Goal: Information Seeking & Learning: Learn about a topic

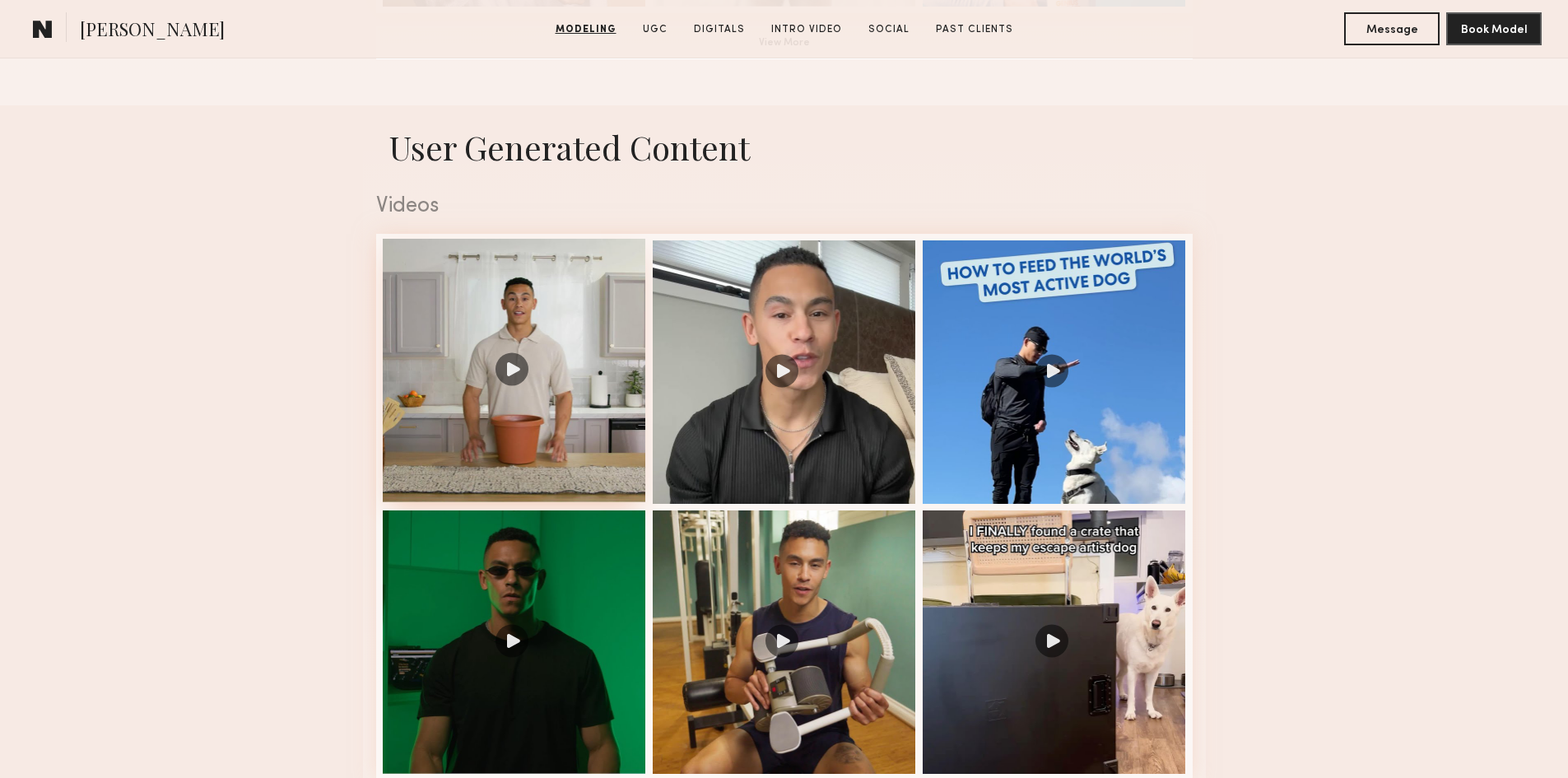
scroll to position [1648, 0]
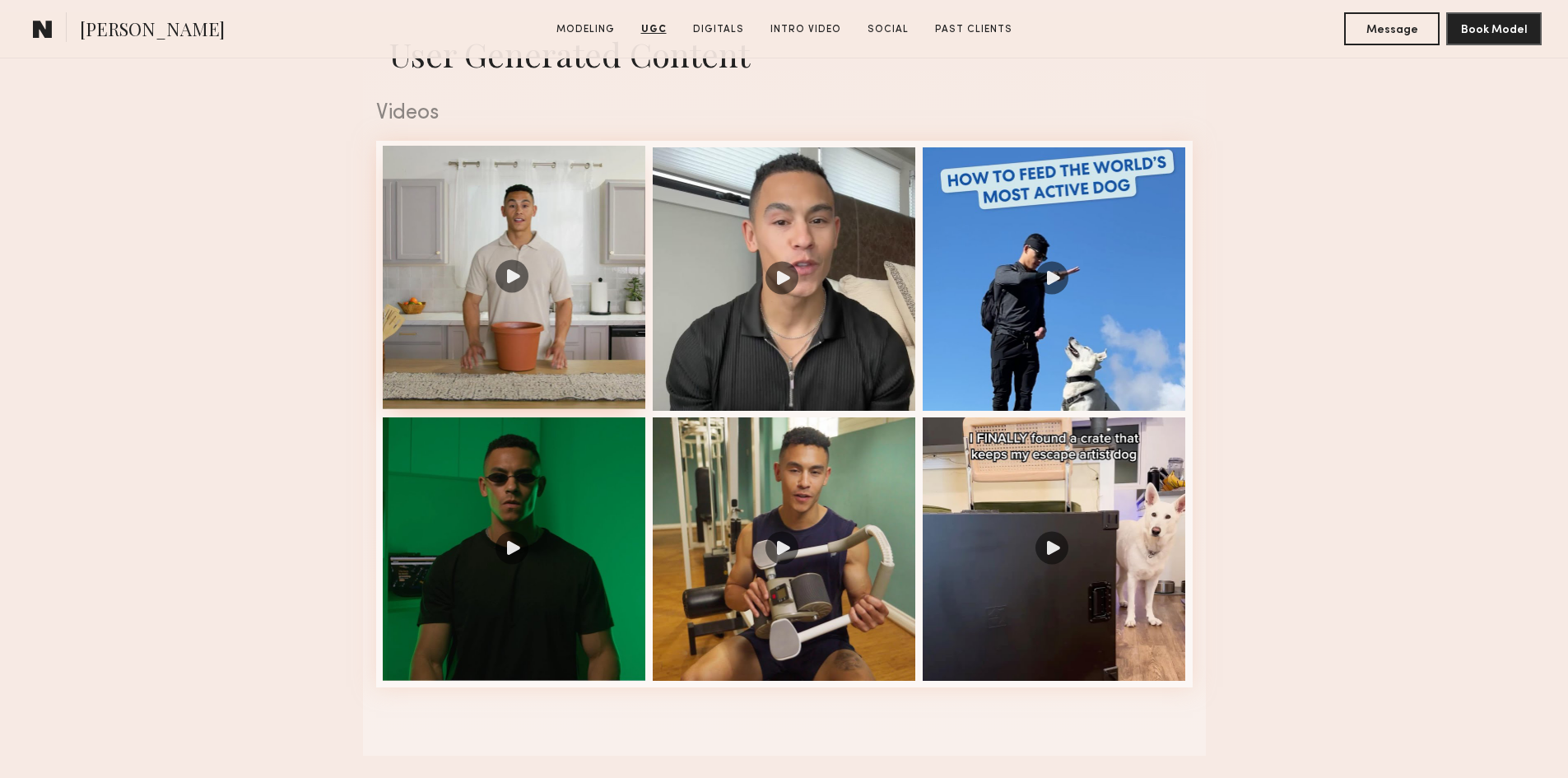
click at [516, 280] on div at bounding box center [514, 277] width 263 height 263
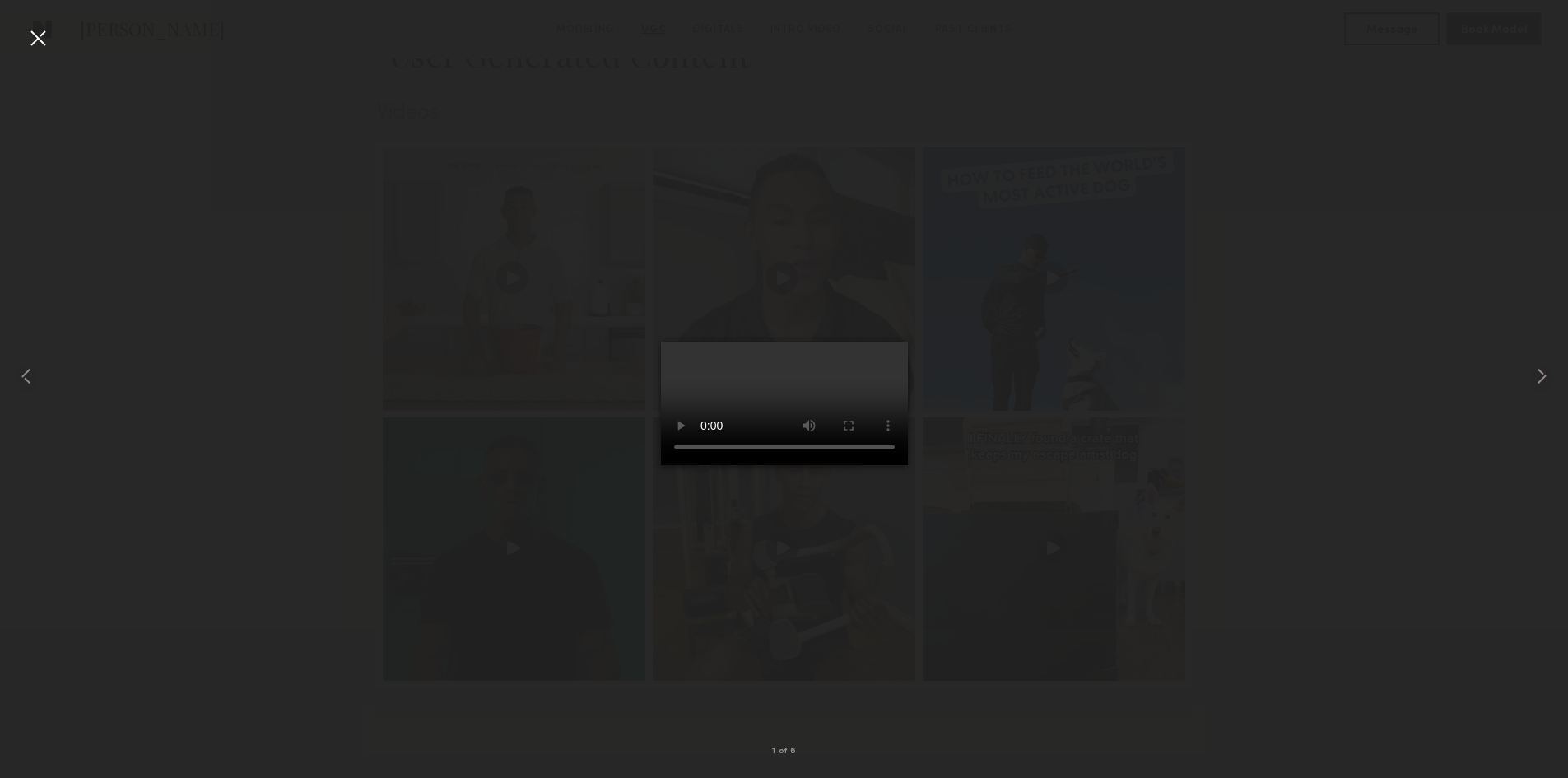
click at [42, 37] on div at bounding box center [38, 38] width 26 height 26
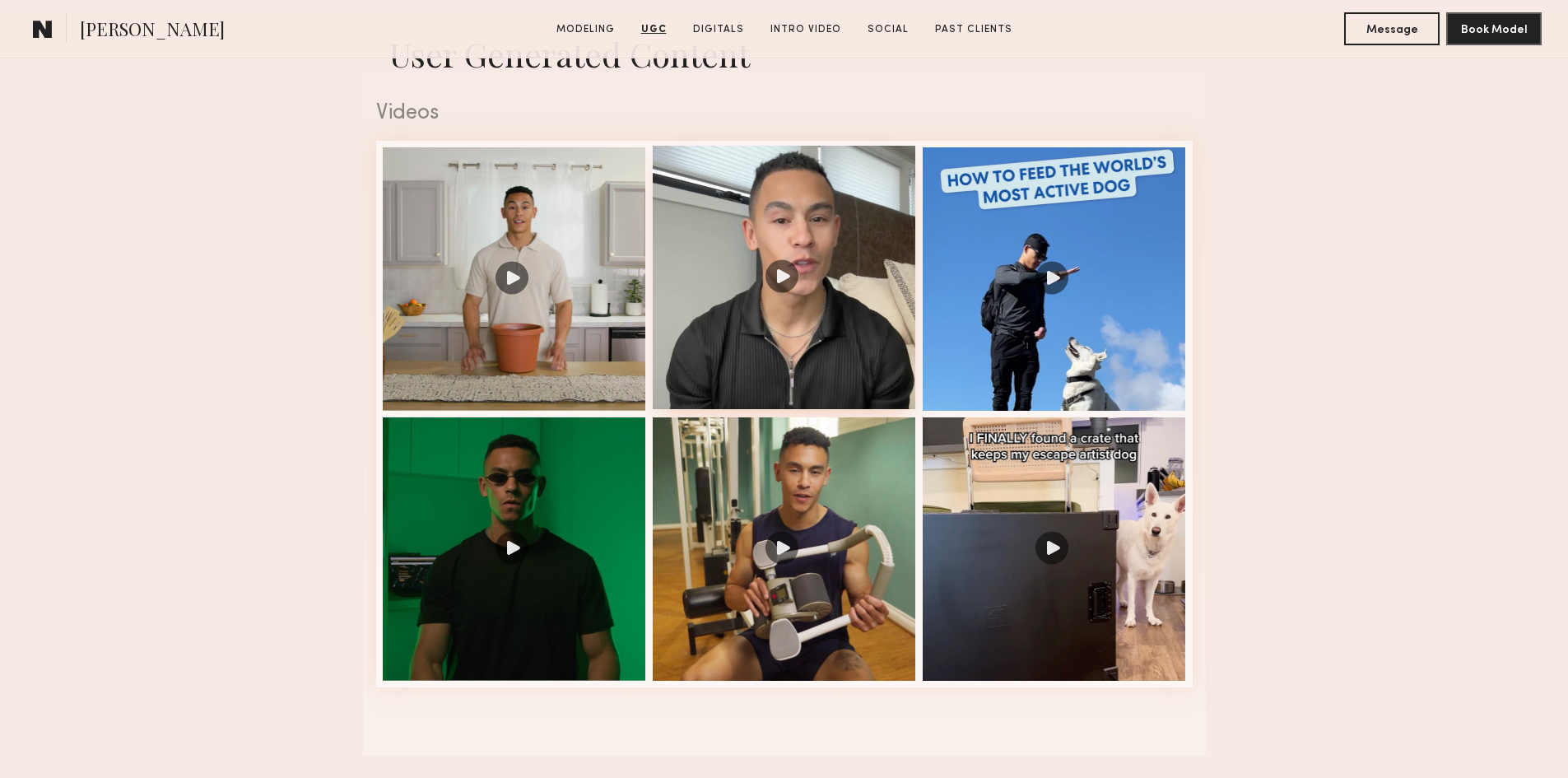
click at [805, 306] on div at bounding box center [784, 277] width 263 height 263
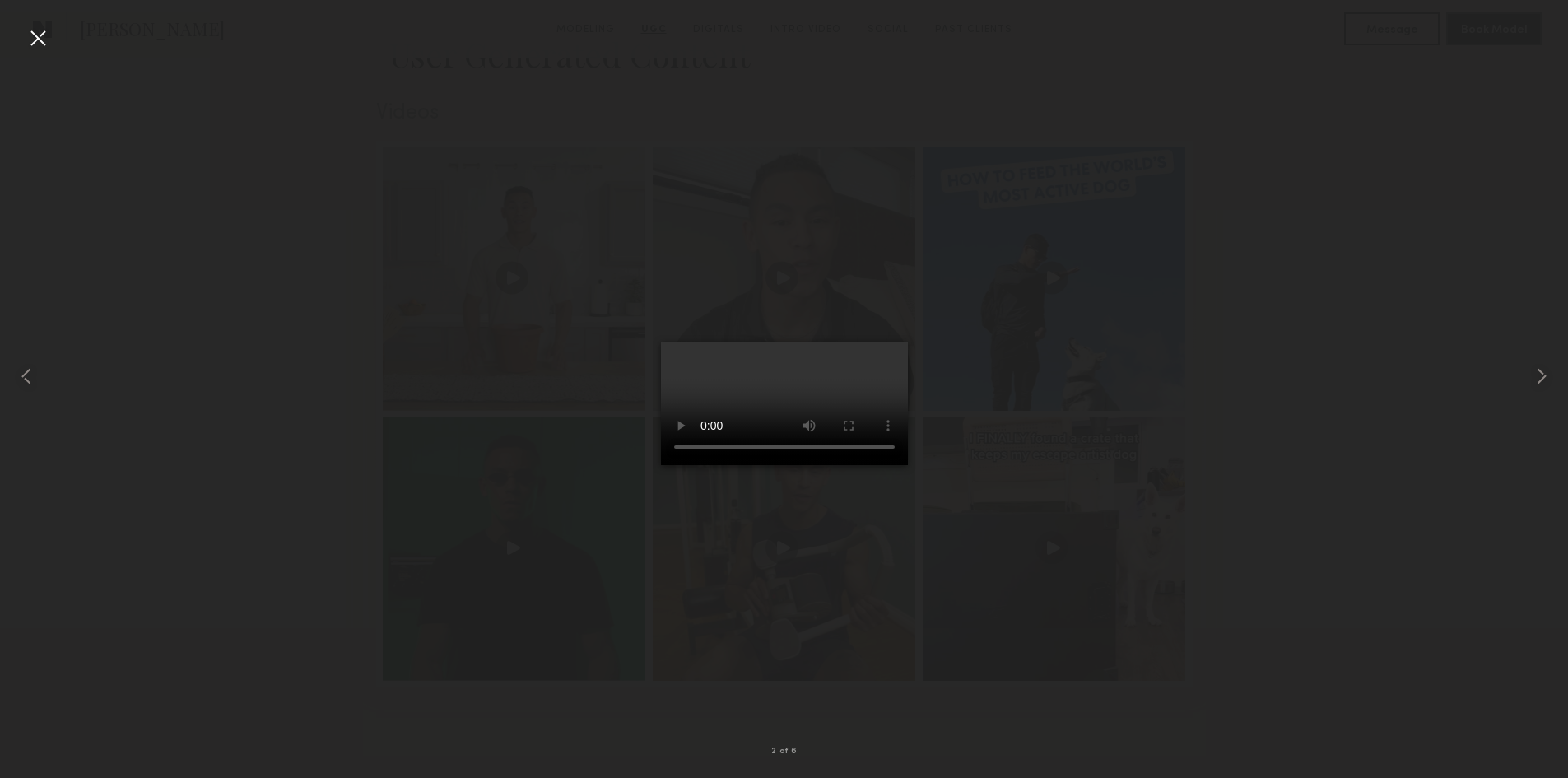
click at [45, 45] on div at bounding box center [38, 38] width 26 height 26
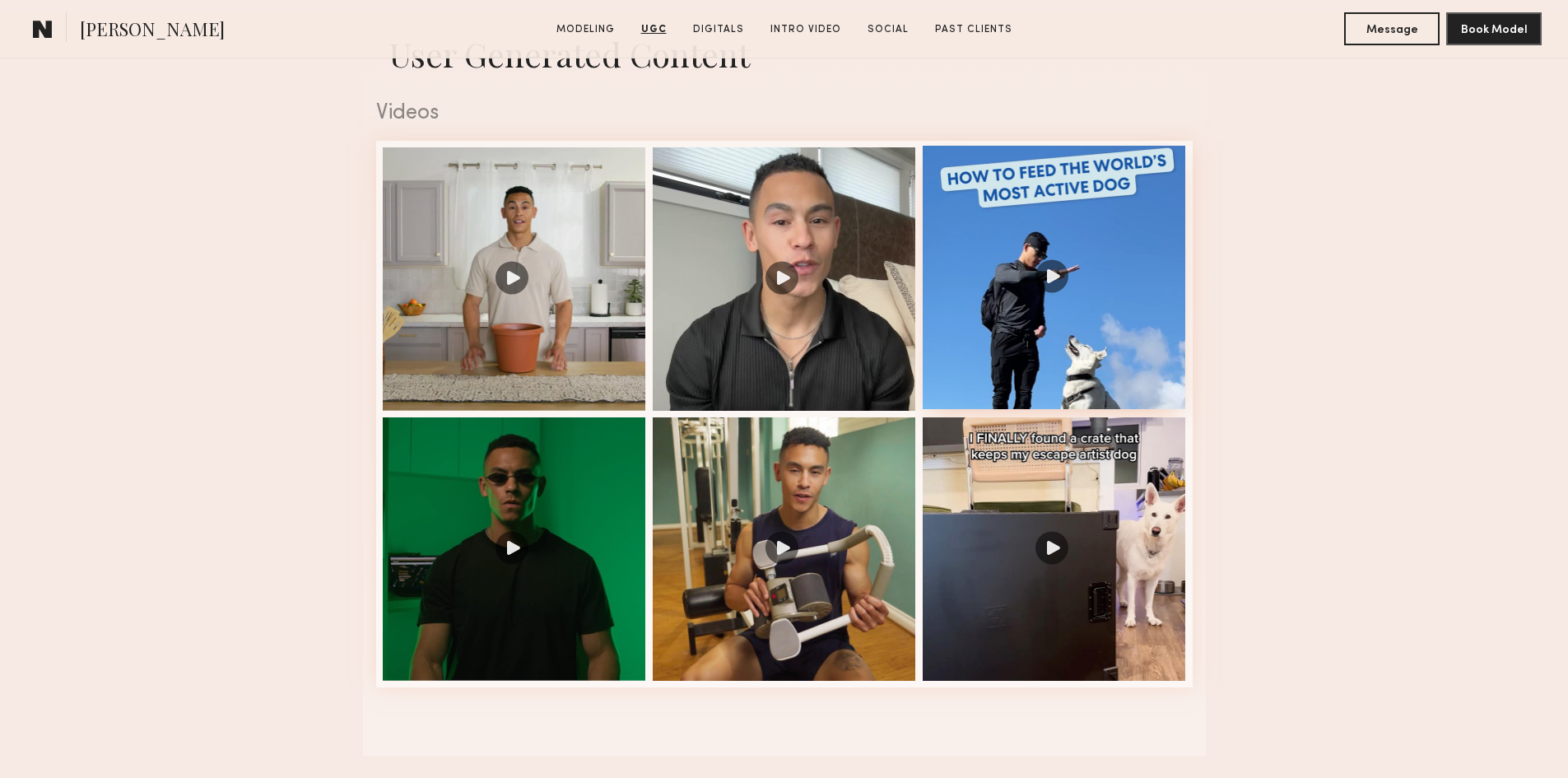
click at [1068, 294] on div at bounding box center [1054, 277] width 263 height 263
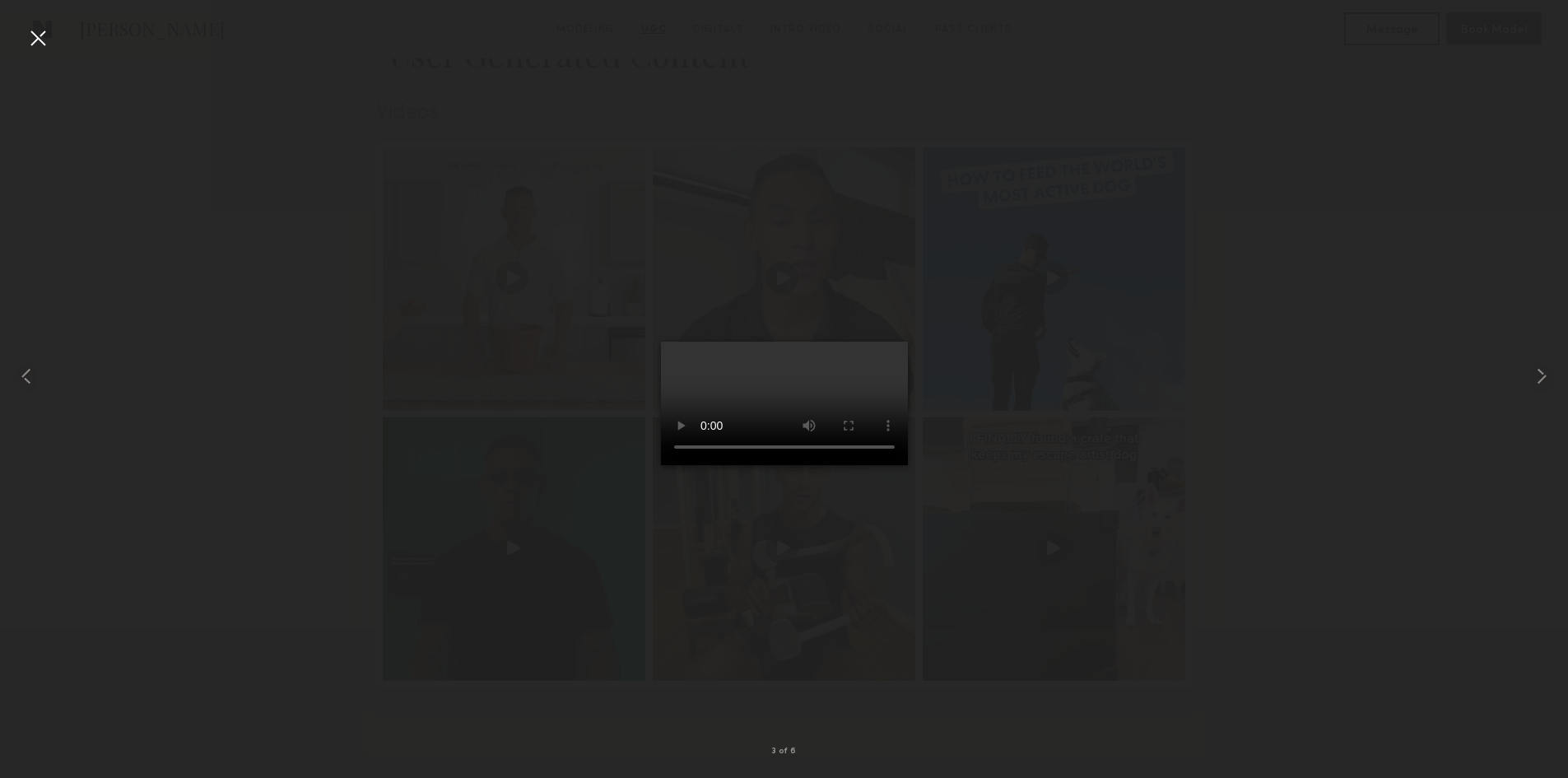
click at [47, 38] on div at bounding box center [38, 38] width 26 height 26
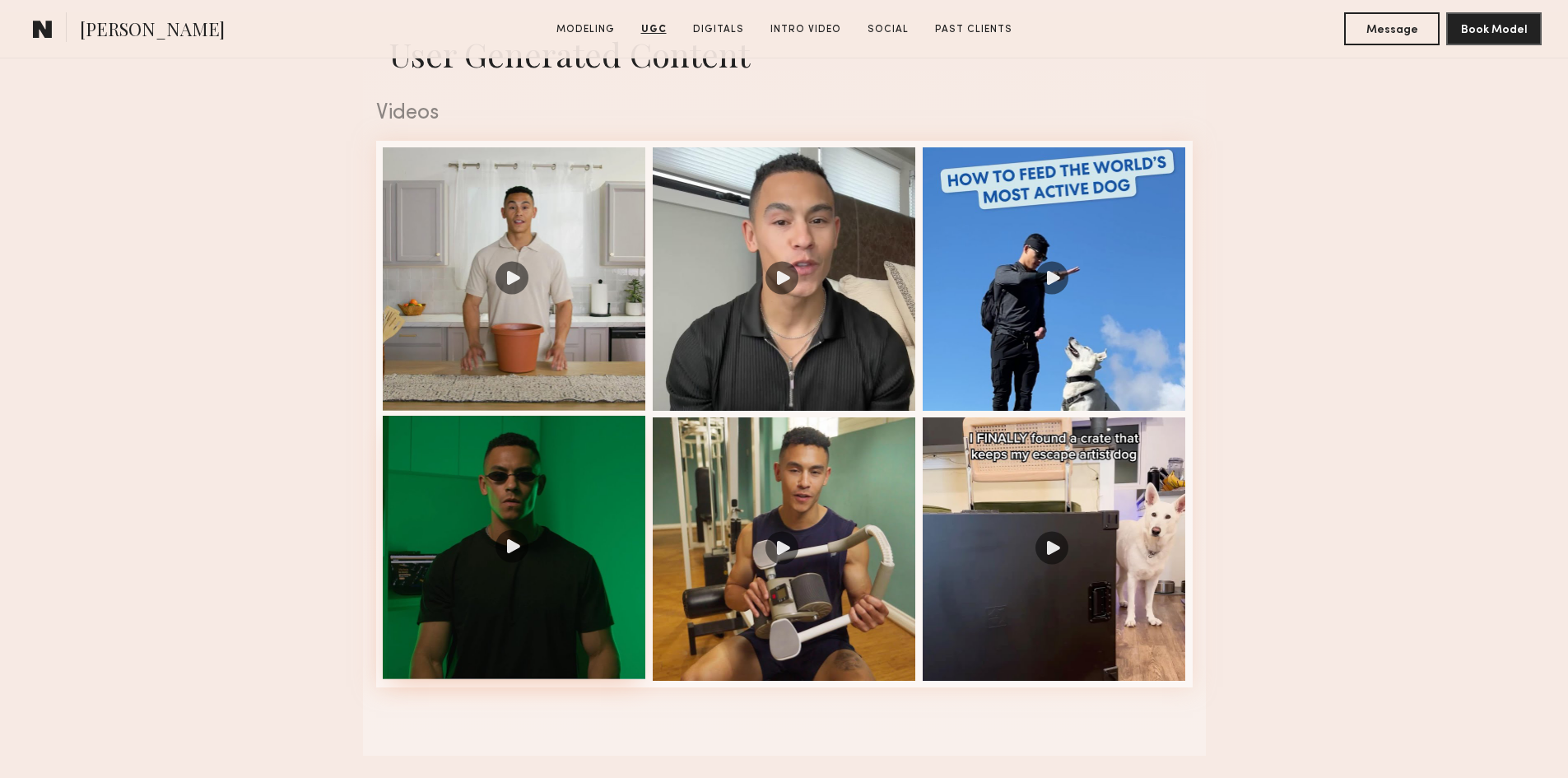
click at [525, 596] on div at bounding box center [514, 547] width 263 height 263
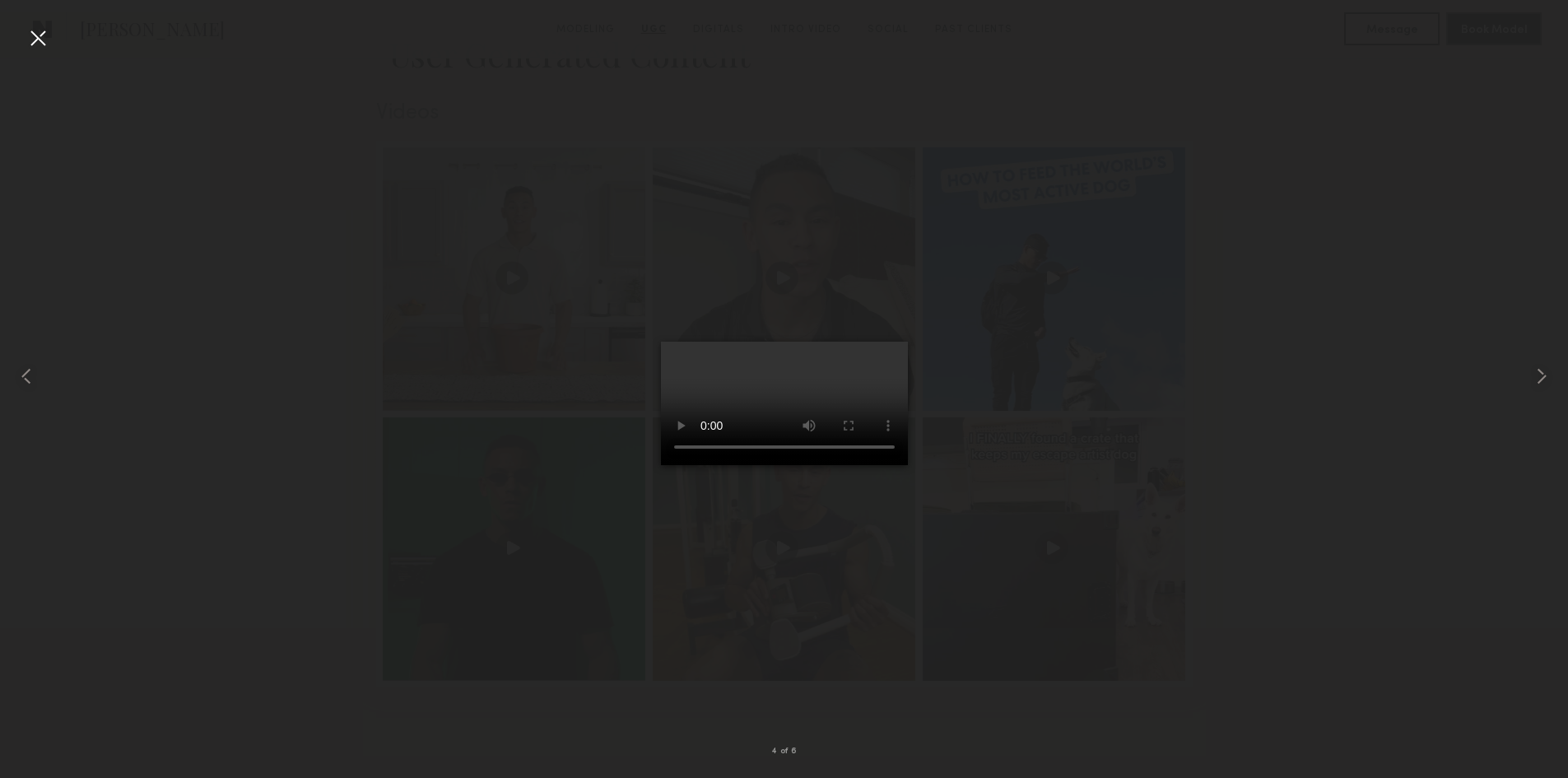
click at [38, 32] on div at bounding box center [38, 38] width 26 height 26
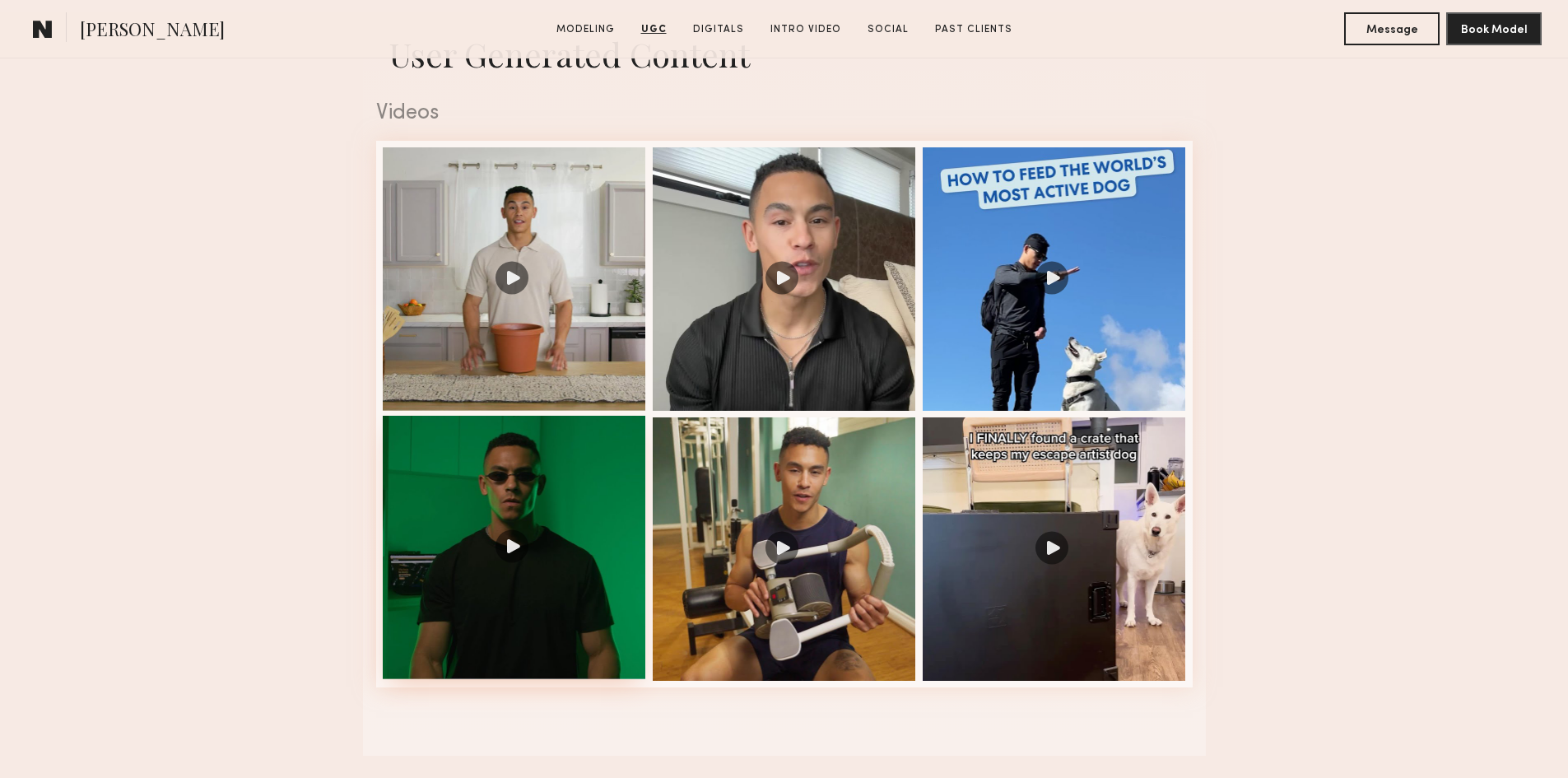
click at [530, 538] on div at bounding box center [514, 547] width 263 height 263
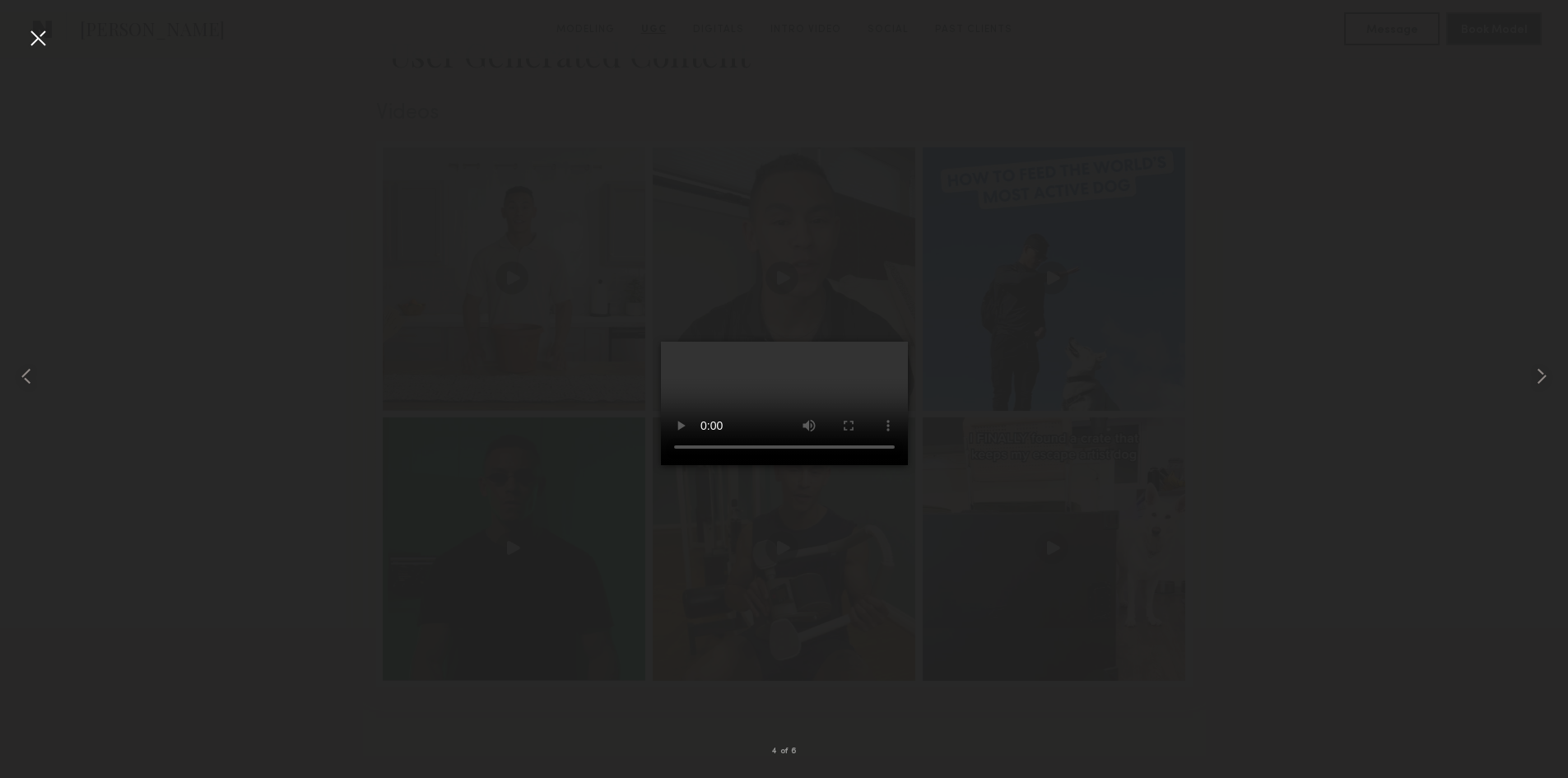
click at [47, 36] on div at bounding box center [38, 38] width 26 height 26
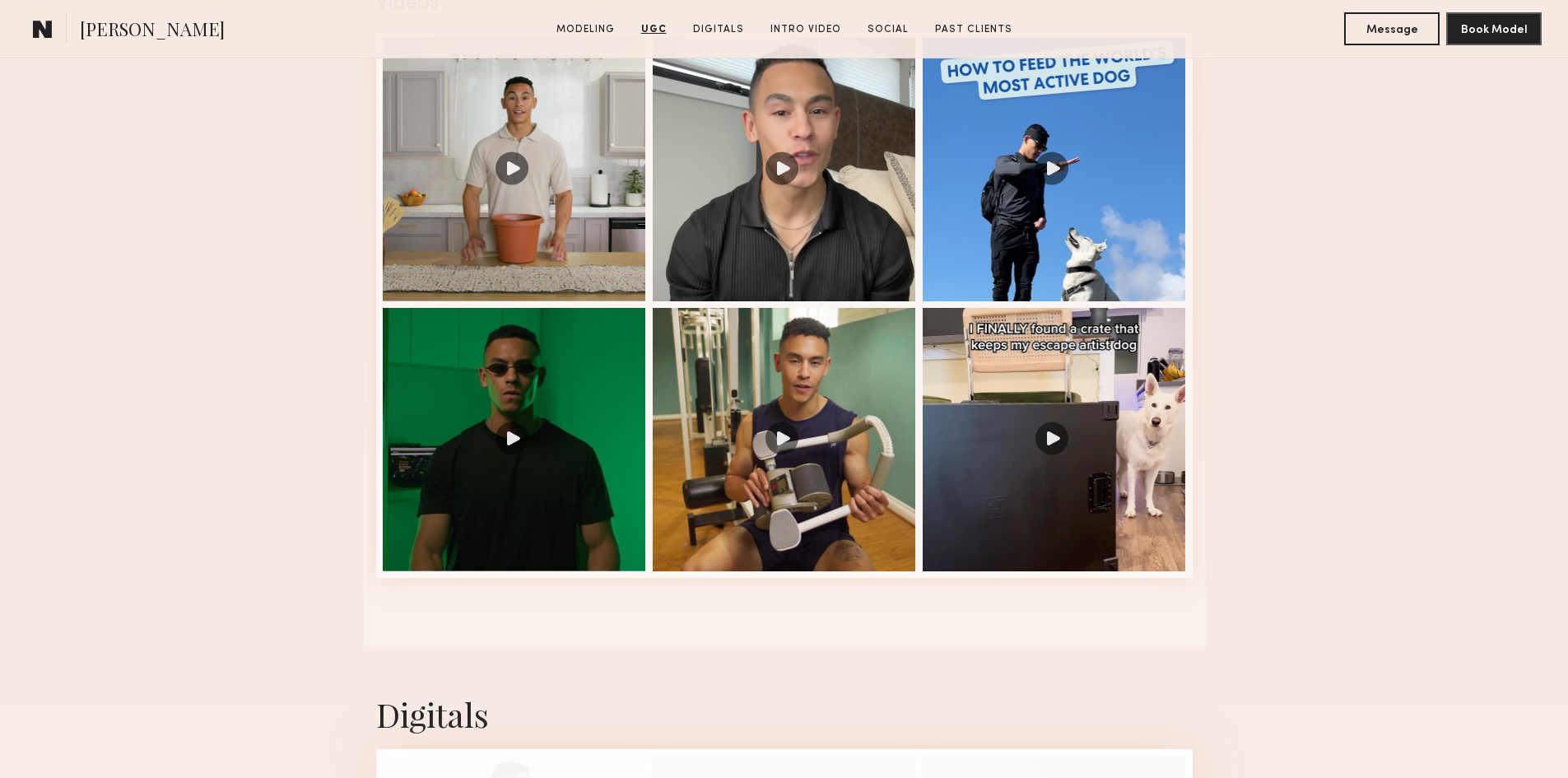
scroll to position [1679, 0]
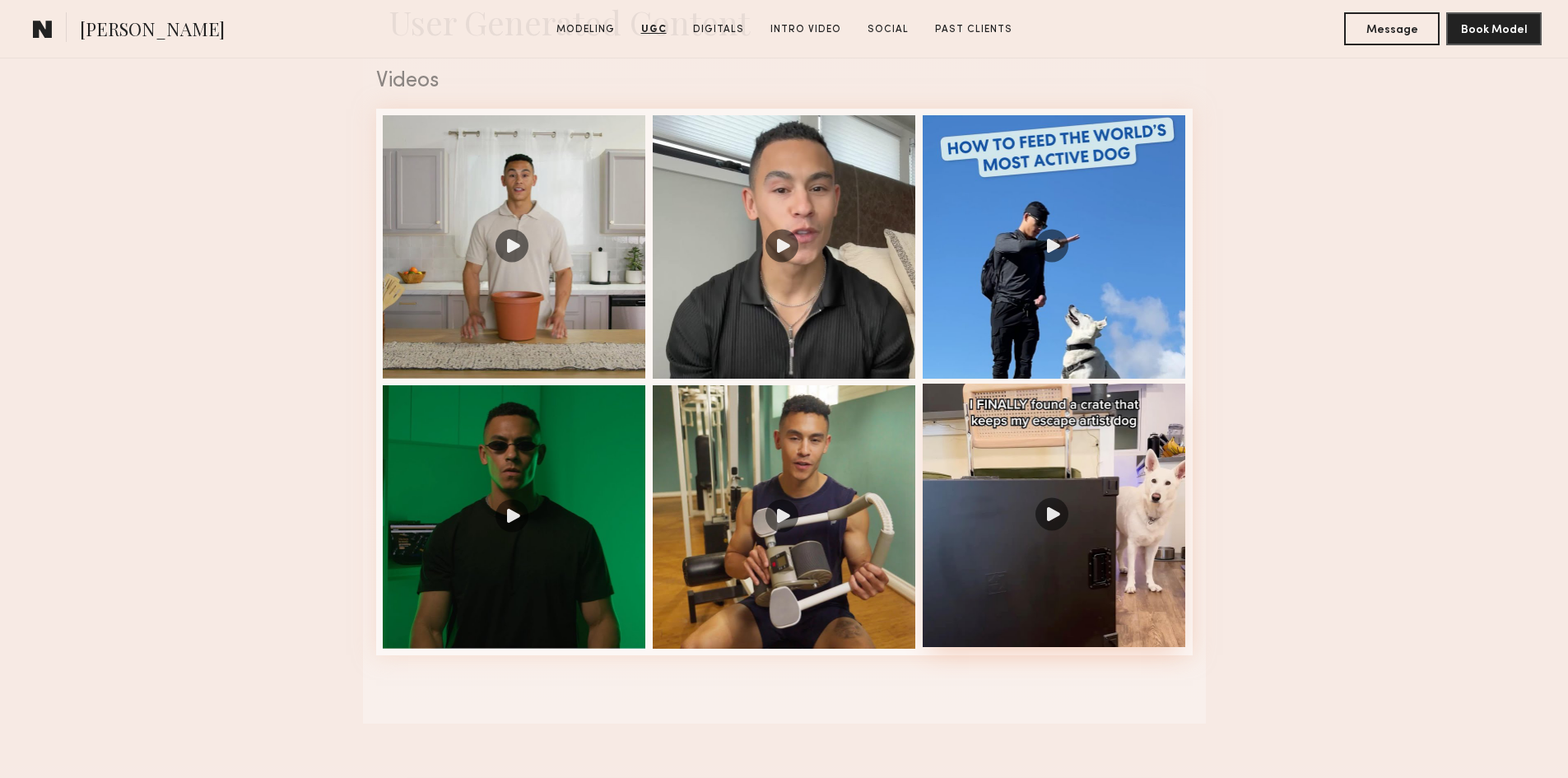
click at [1031, 531] on div at bounding box center [1054, 515] width 263 height 263
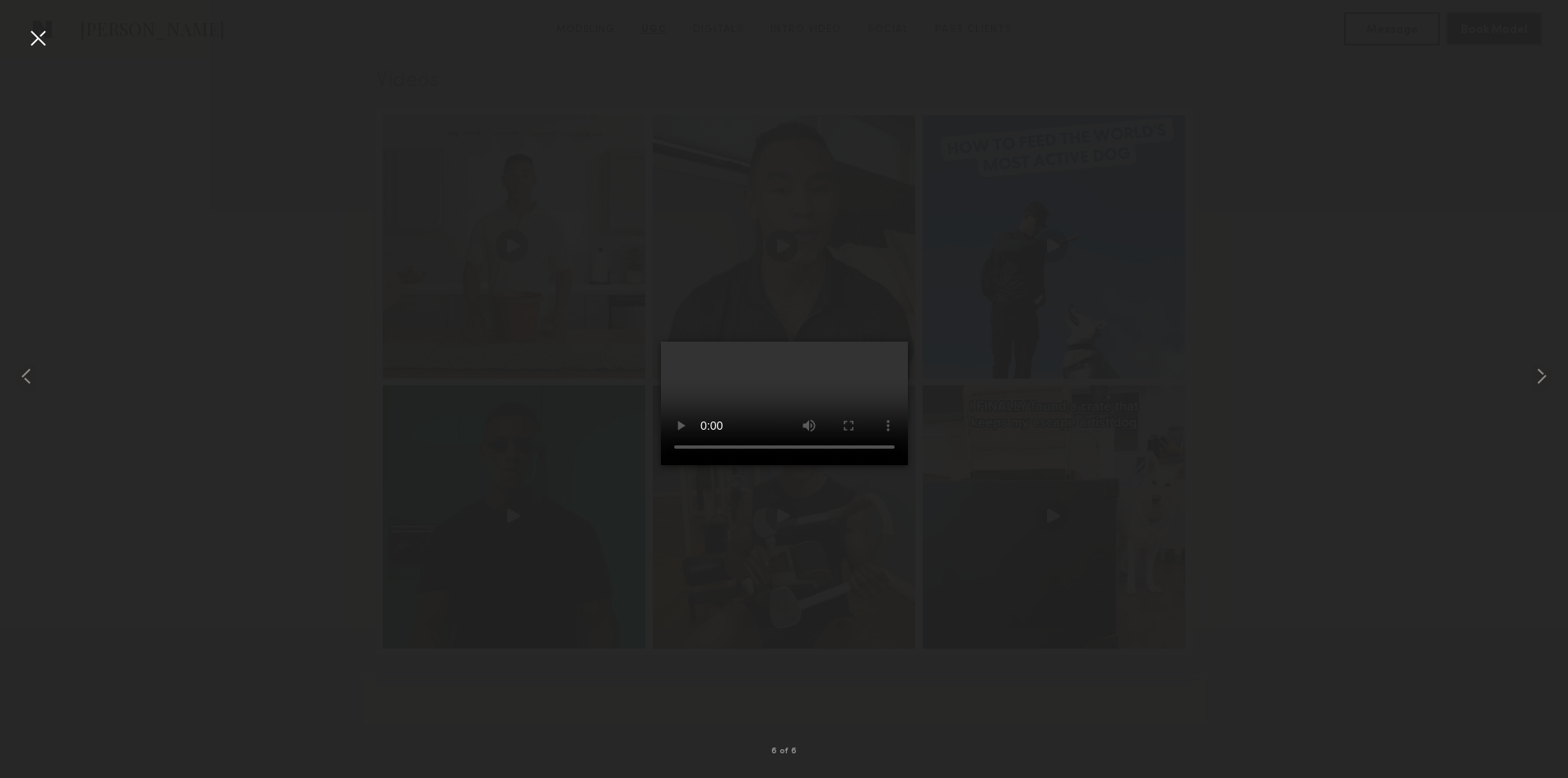
click at [1365, 407] on div at bounding box center [784, 375] width 1568 height 699
click at [45, 31] on div at bounding box center [38, 38] width 26 height 26
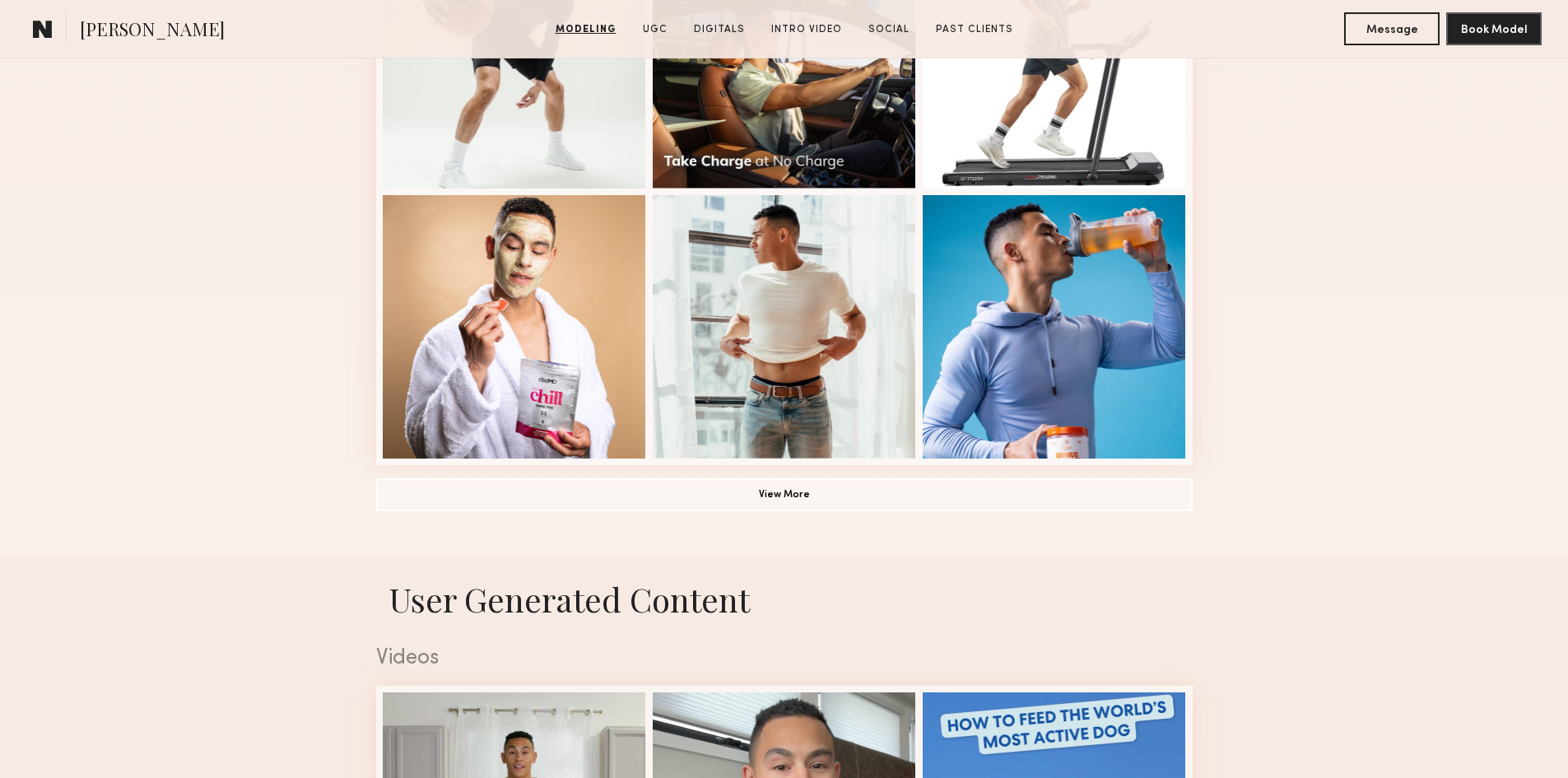
scroll to position [1103, 0]
click at [823, 500] on button "View More" at bounding box center [784, 494] width 816 height 33
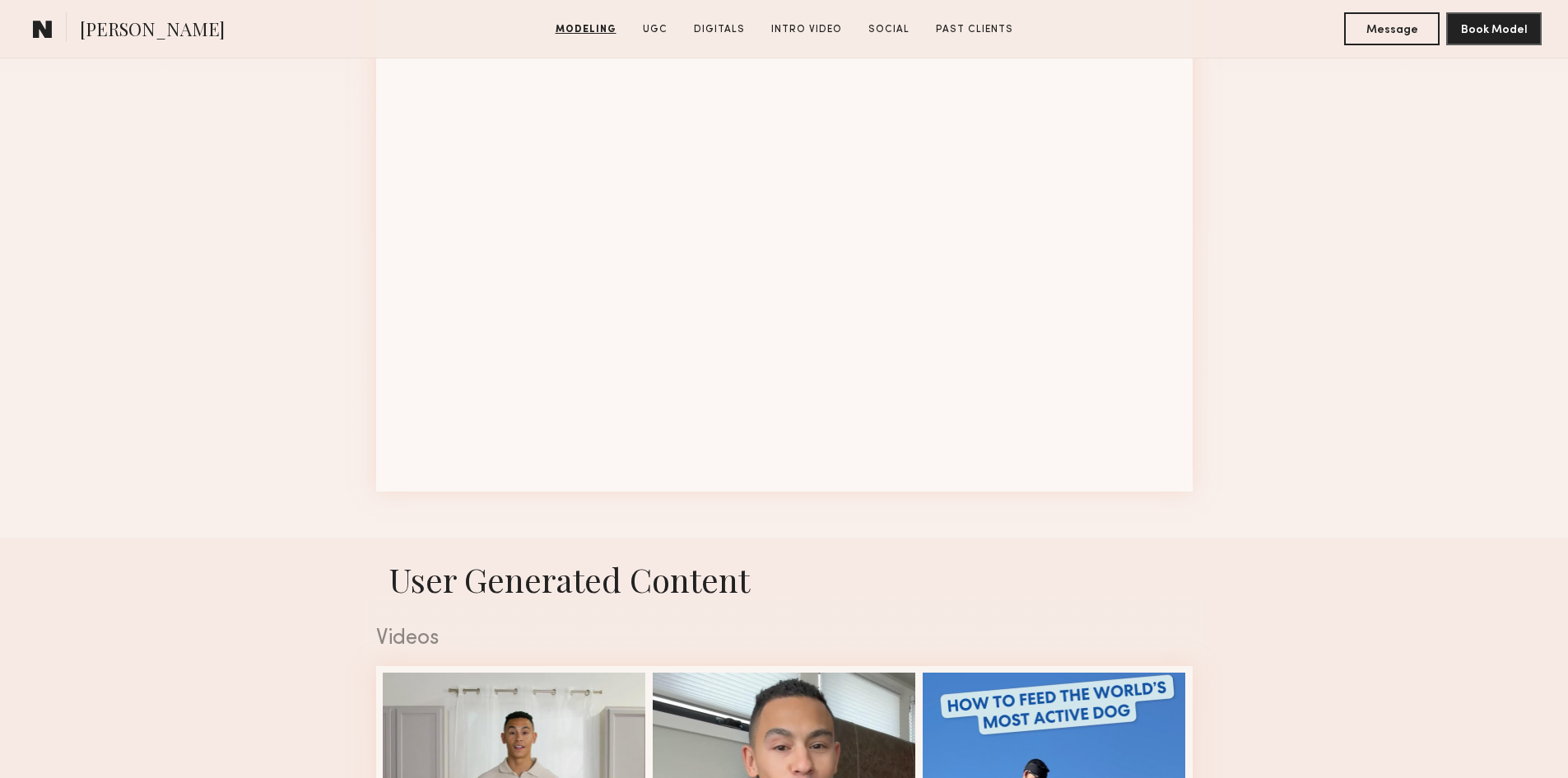
scroll to position [1844, 0]
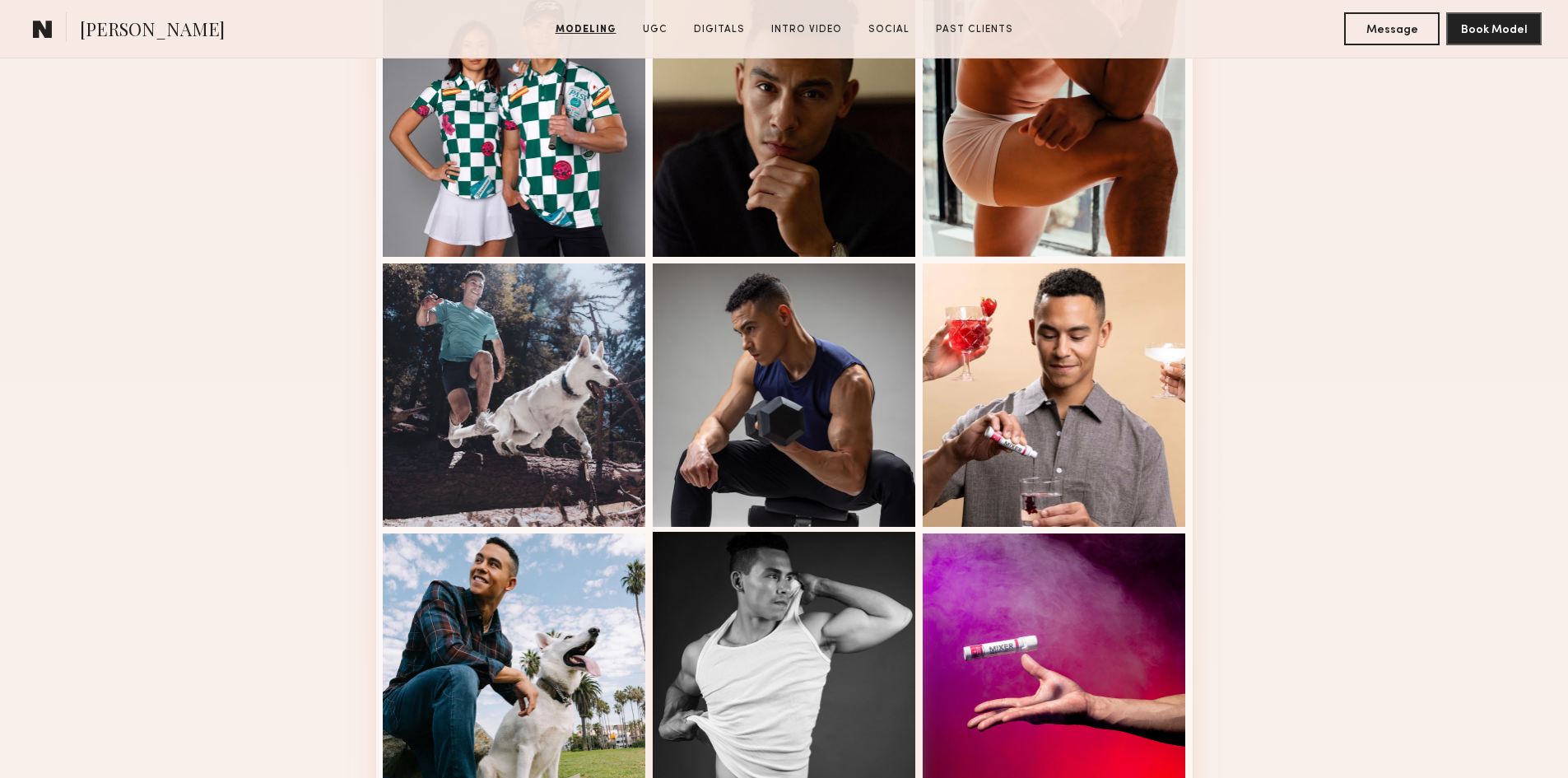
click at [752, 624] on div at bounding box center [784, 663] width 263 height 263
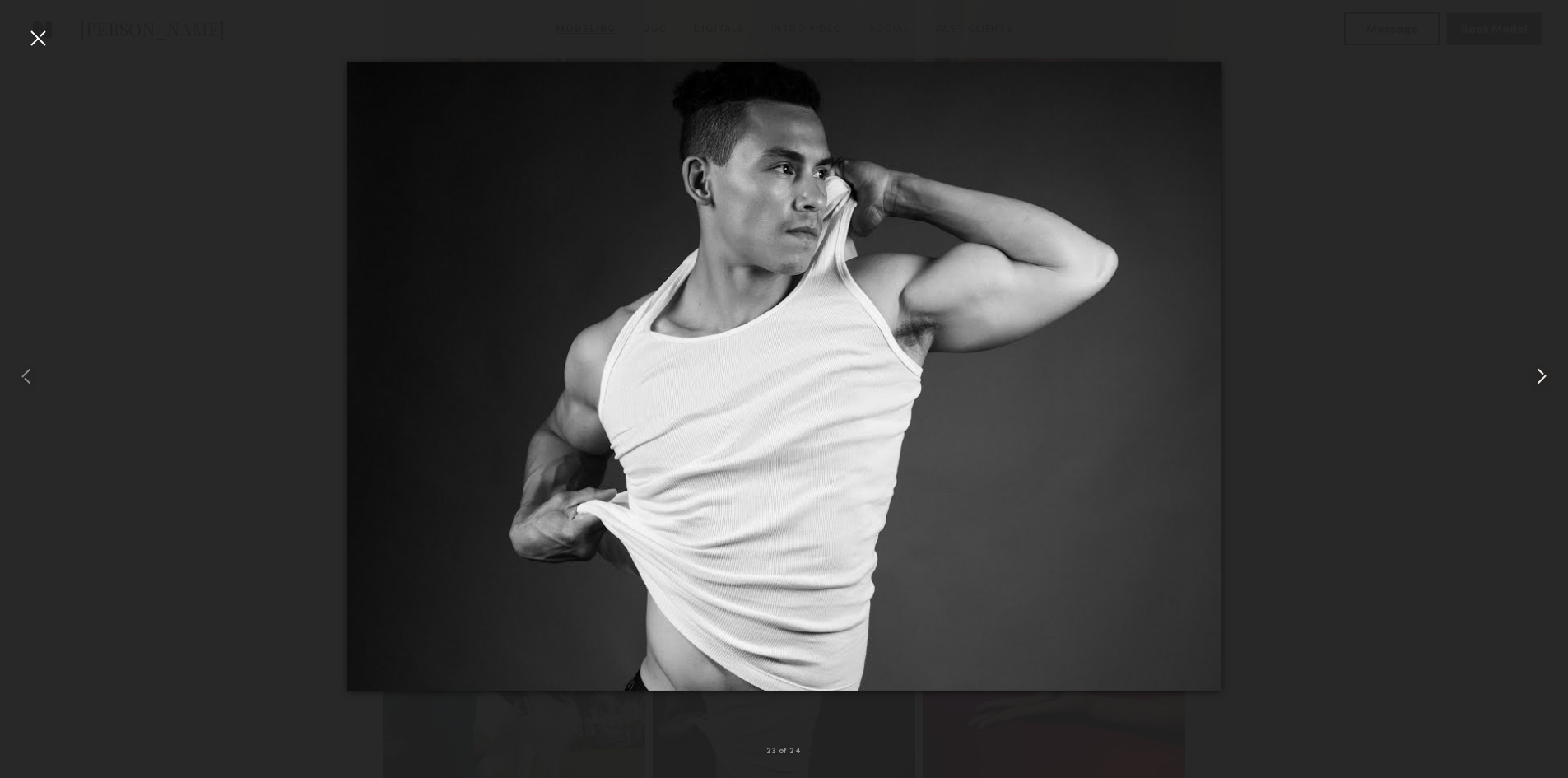
click at [1528, 360] on div at bounding box center [1537, 375] width 63 height 699
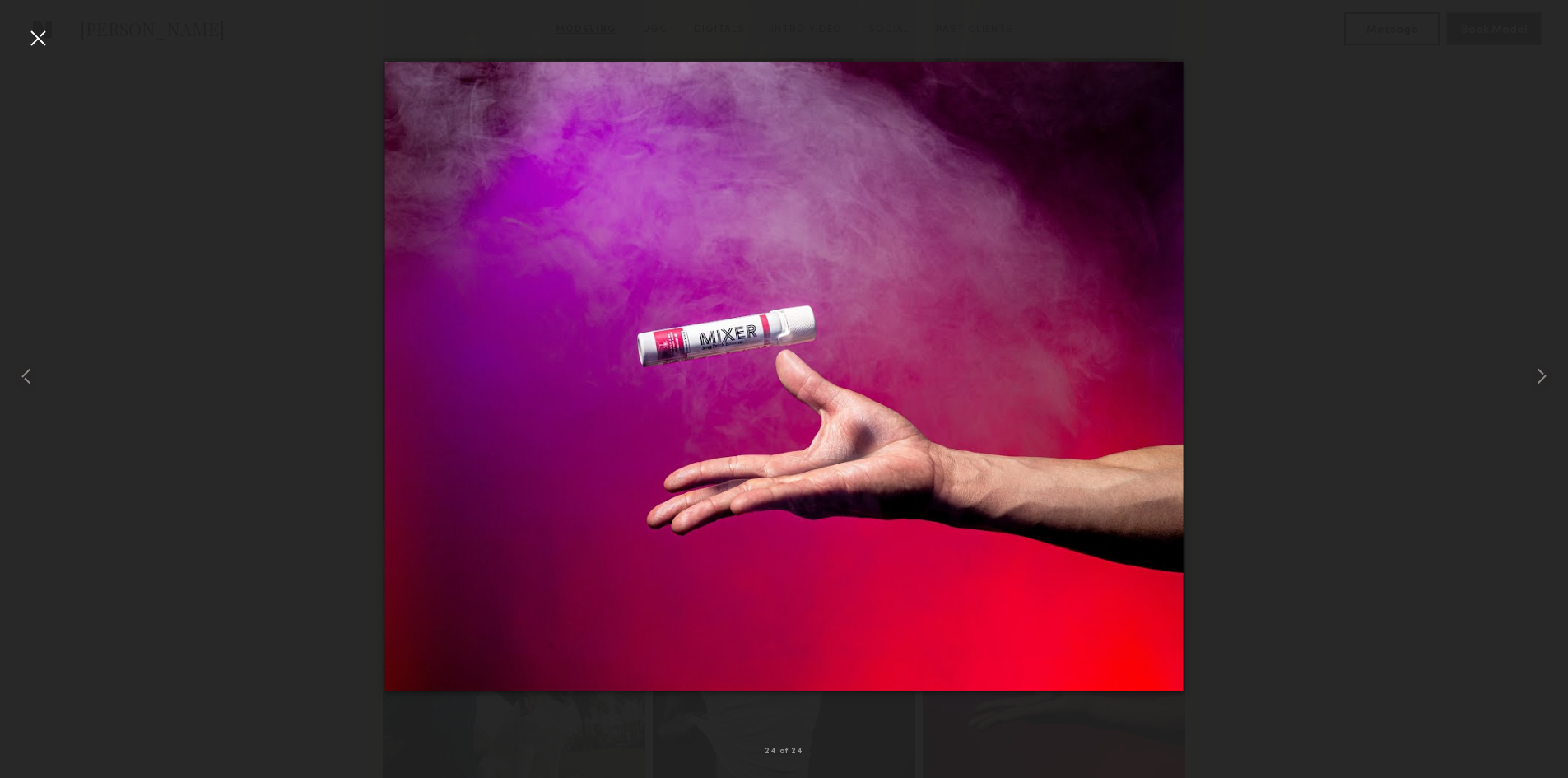
click at [47, 47] on div at bounding box center [38, 38] width 26 height 26
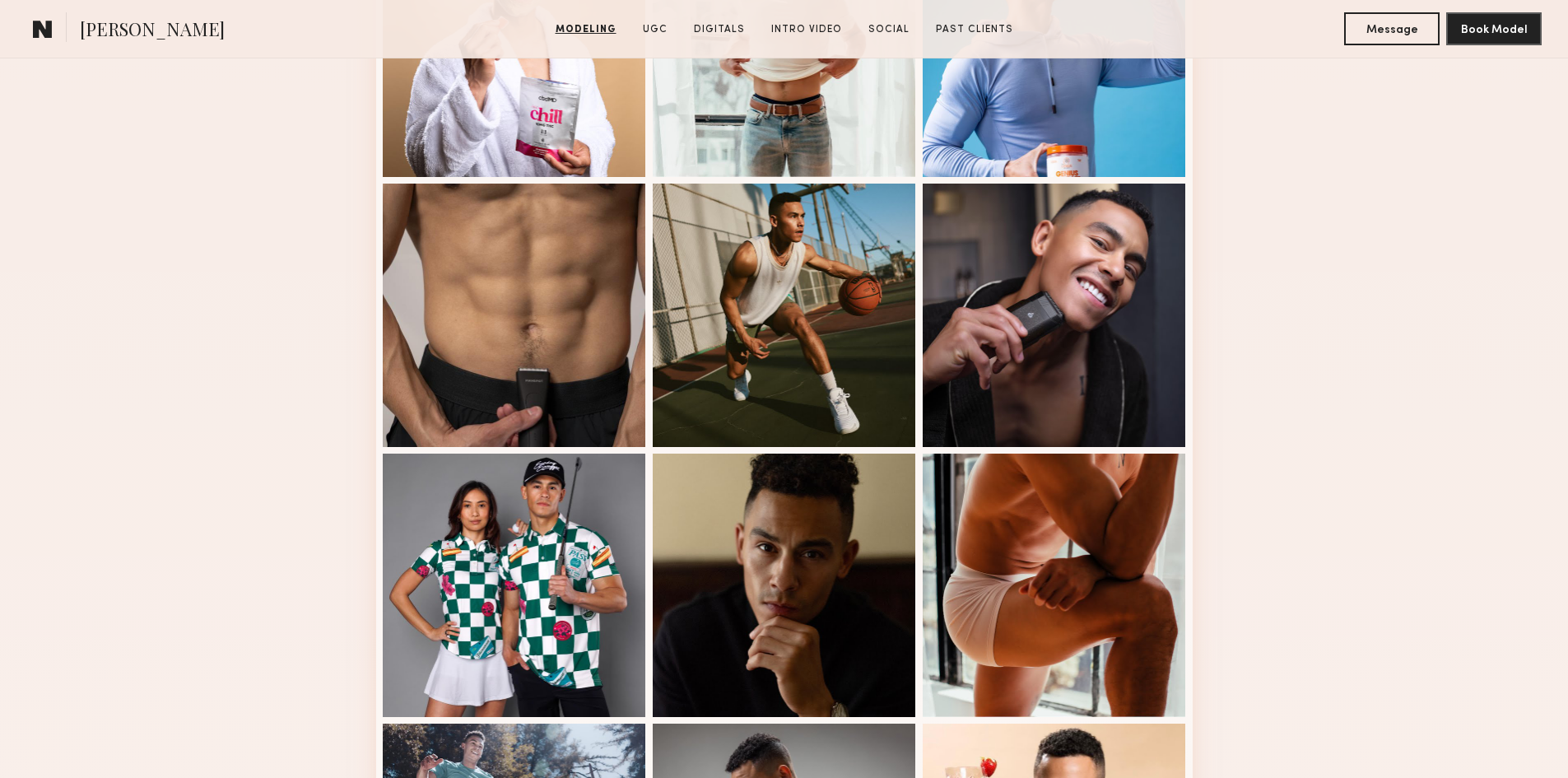
scroll to position [1268, 0]
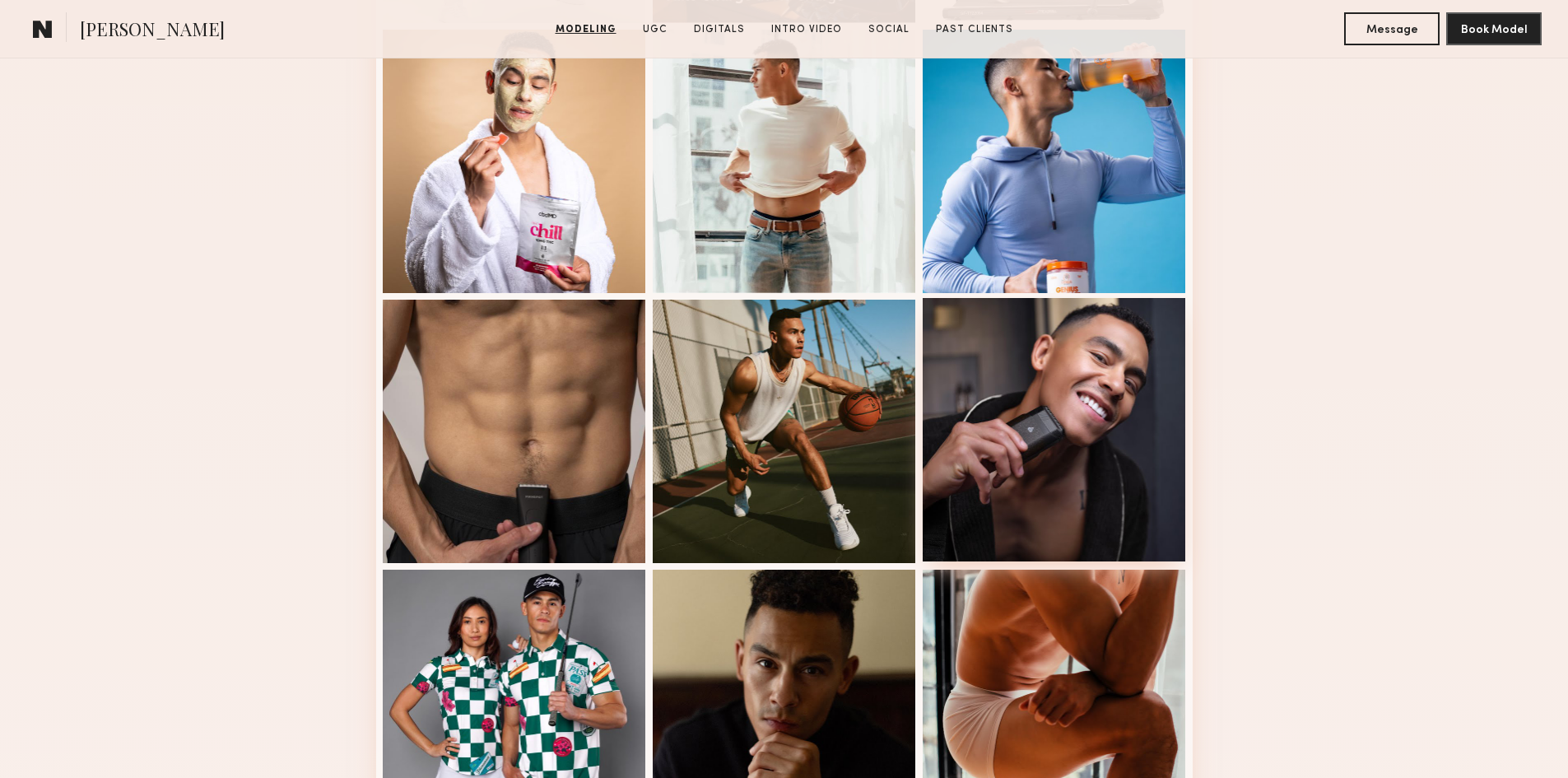
click at [1026, 512] on div at bounding box center [1054, 429] width 263 height 263
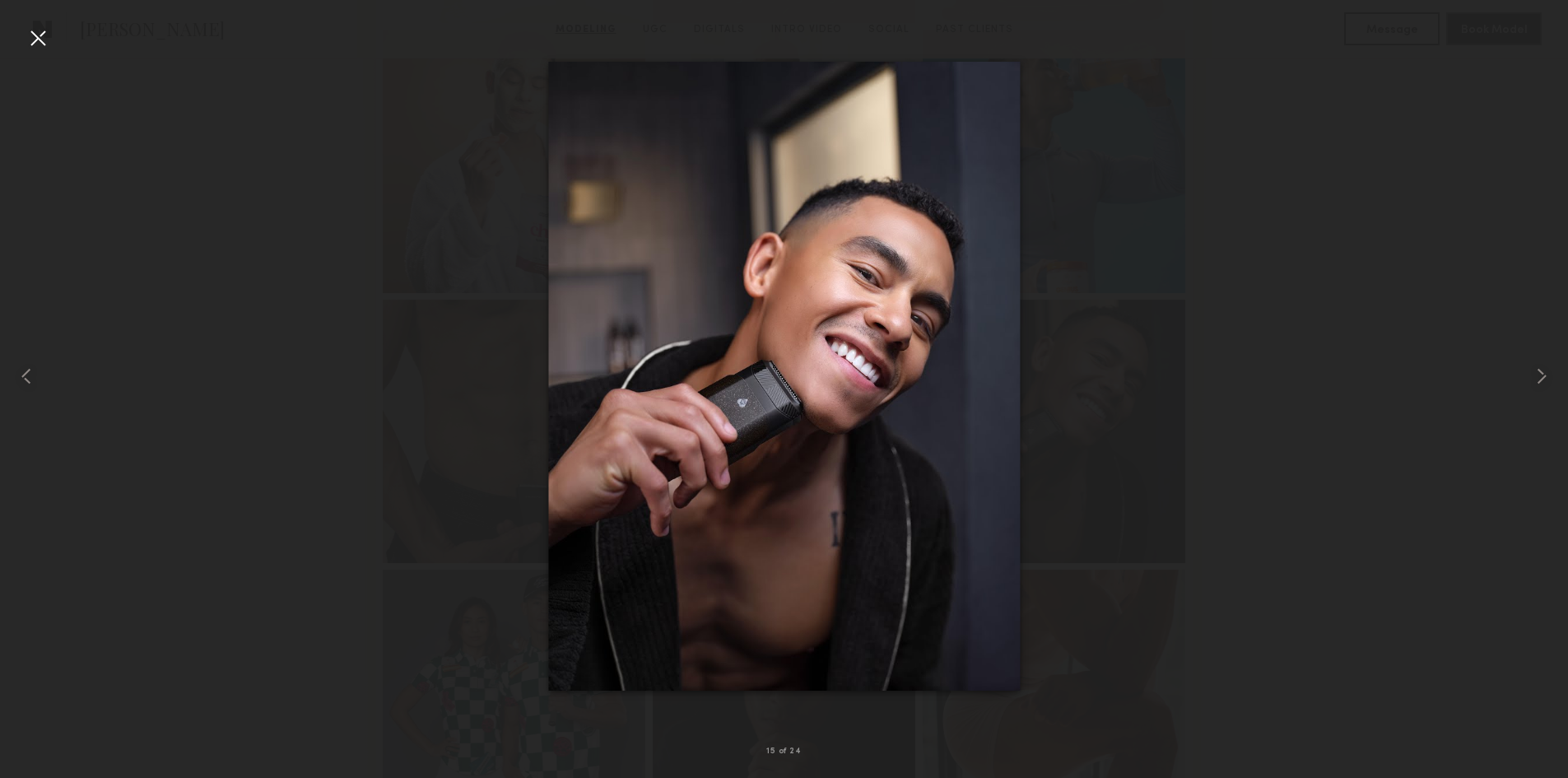
click at [50, 47] on div at bounding box center [38, 38] width 26 height 26
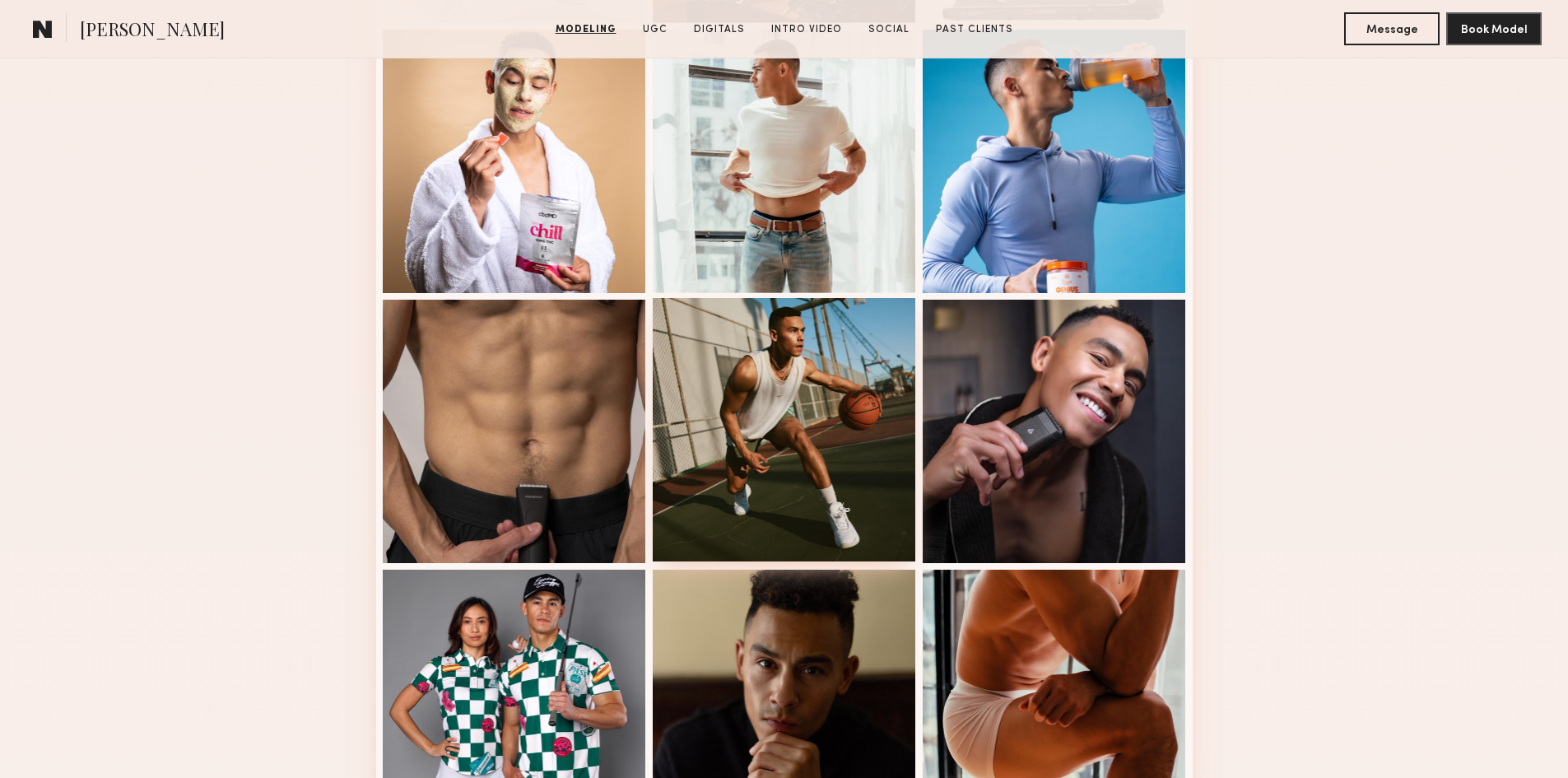
click at [765, 449] on div at bounding box center [784, 429] width 263 height 263
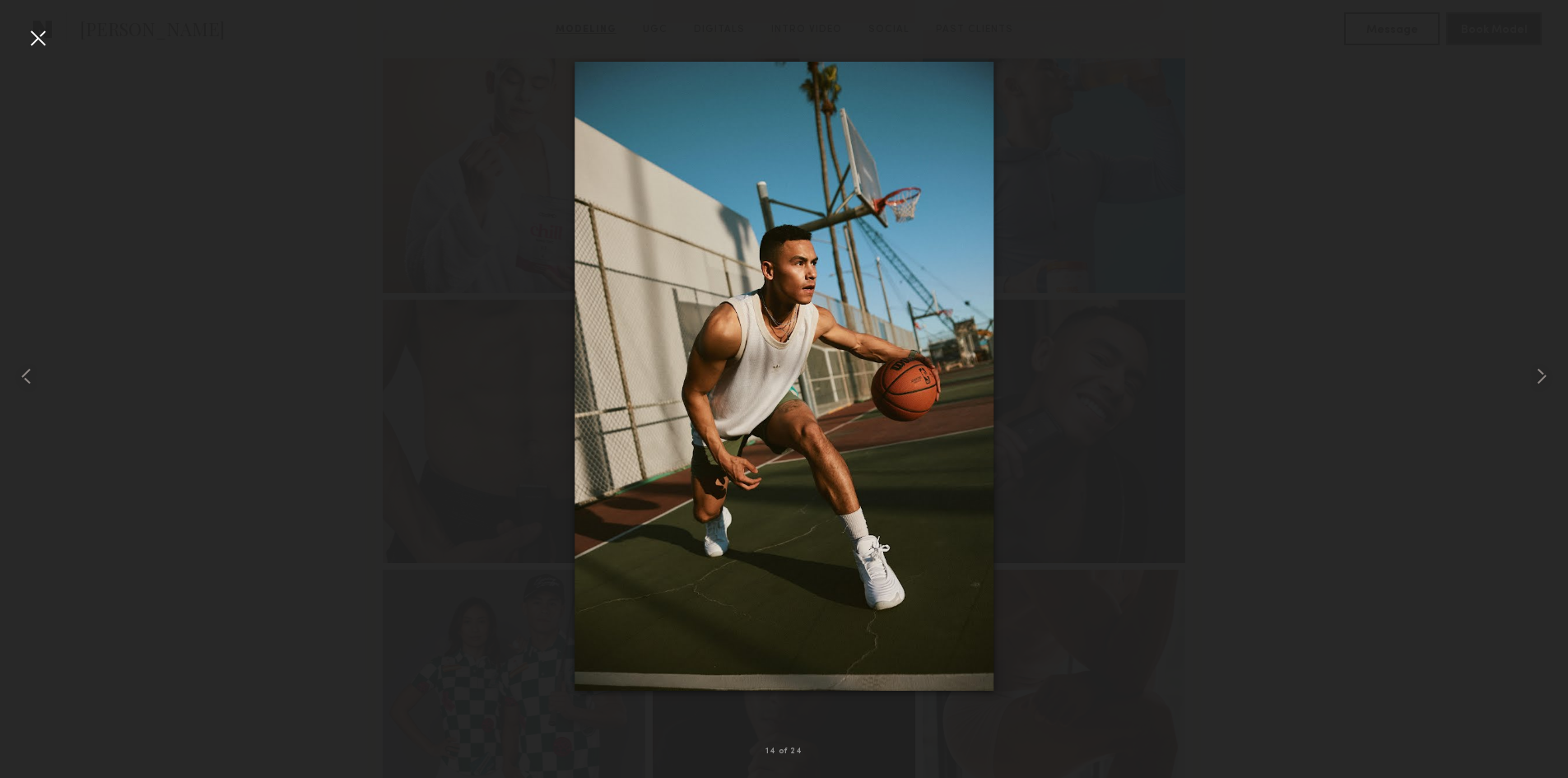
click at [33, 40] on div at bounding box center [38, 38] width 26 height 26
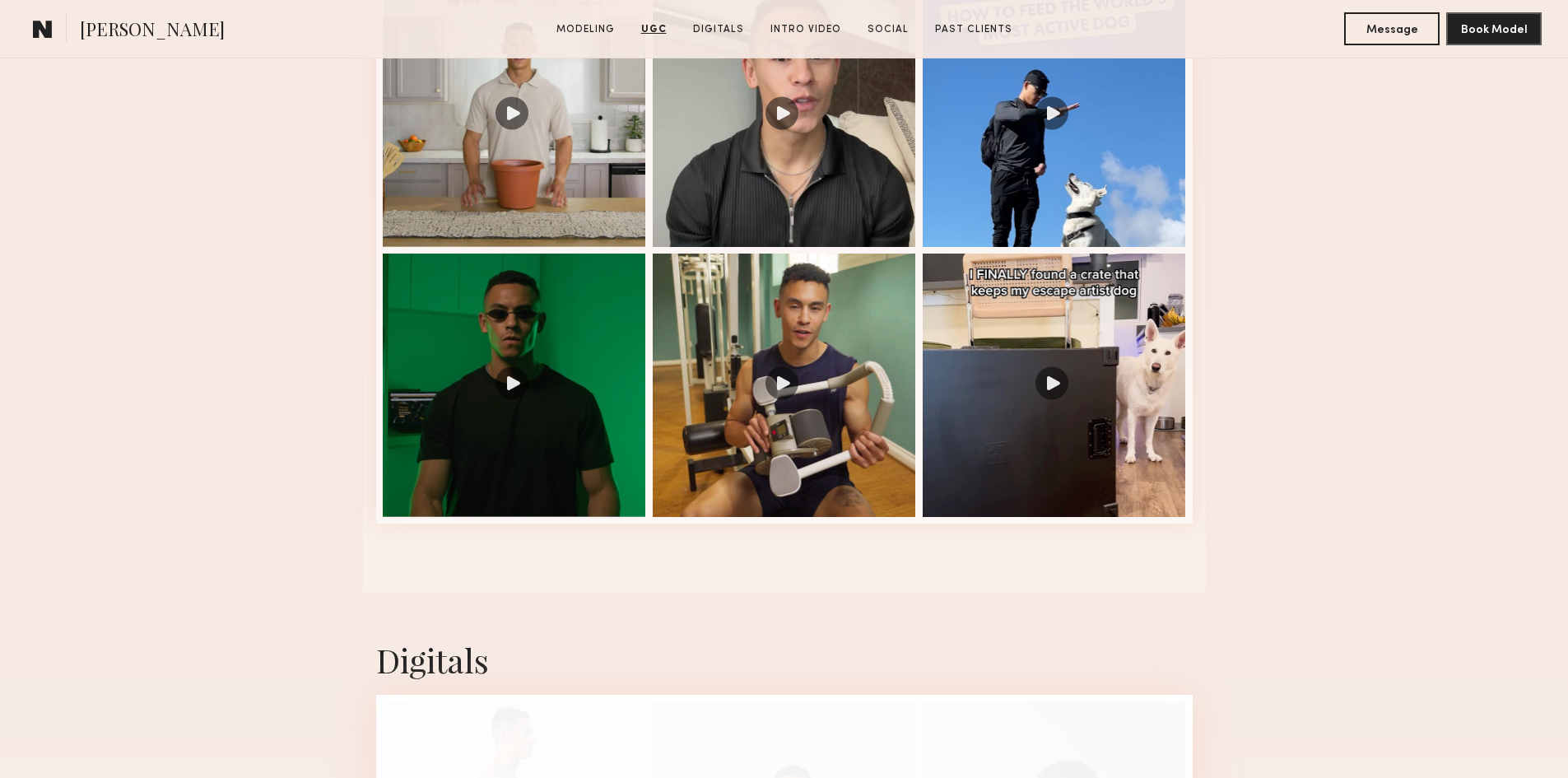
scroll to position [2750, 0]
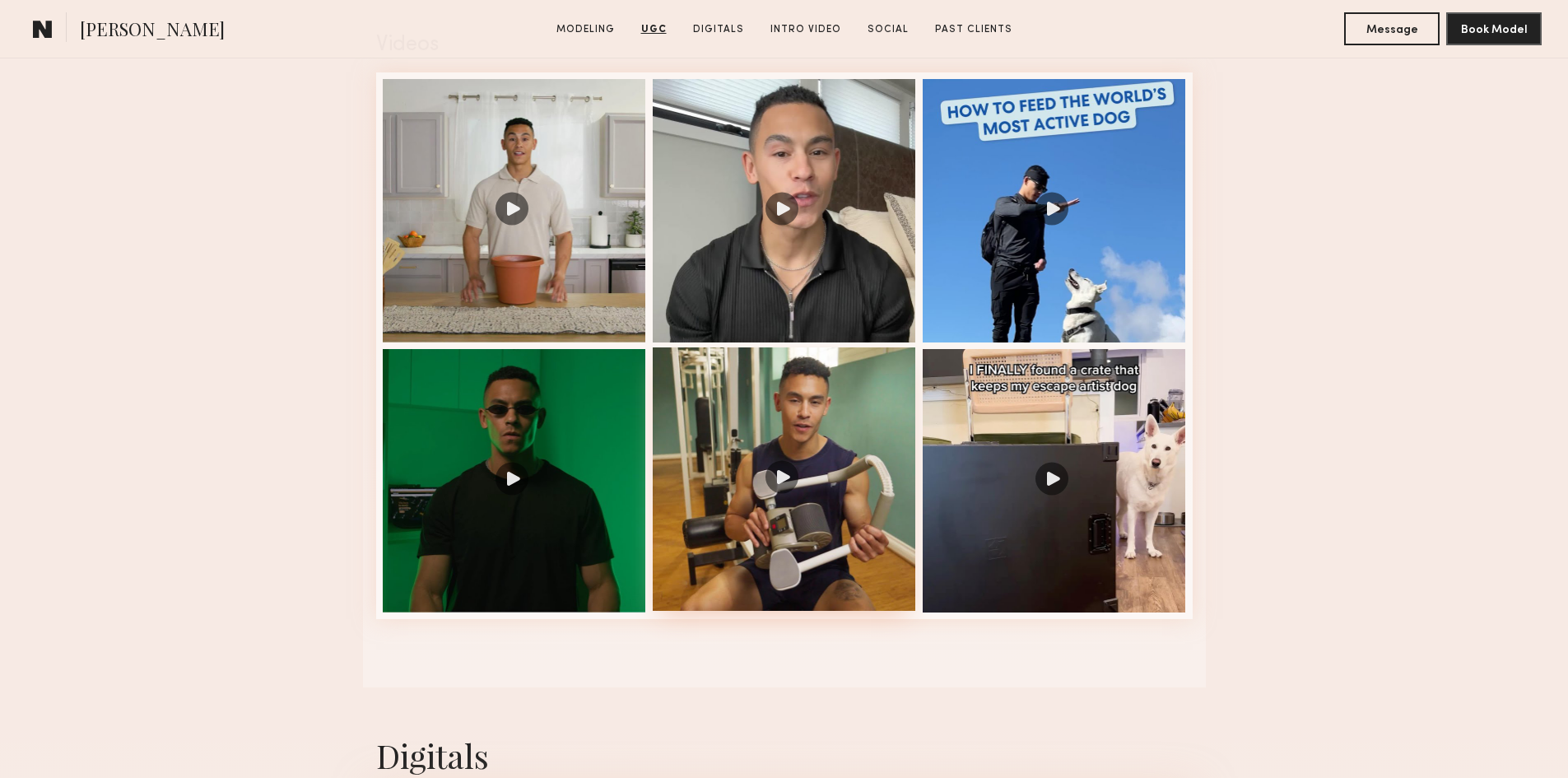
click at [757, 478] on div at bounding box center [784, 479] width 263 height 263
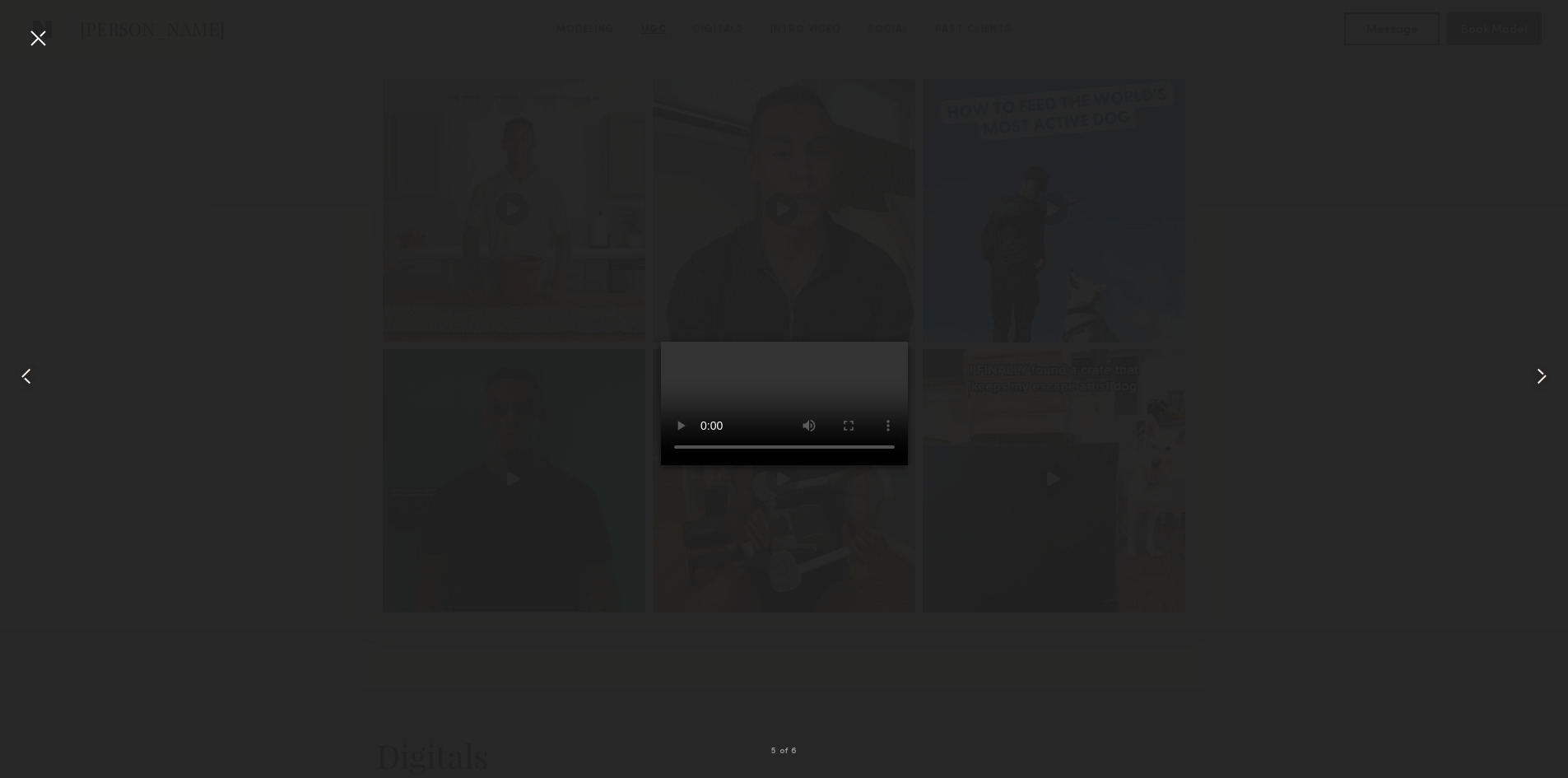
click at [43, 37] on div at bounding box center [38, 38] width 26 height 26
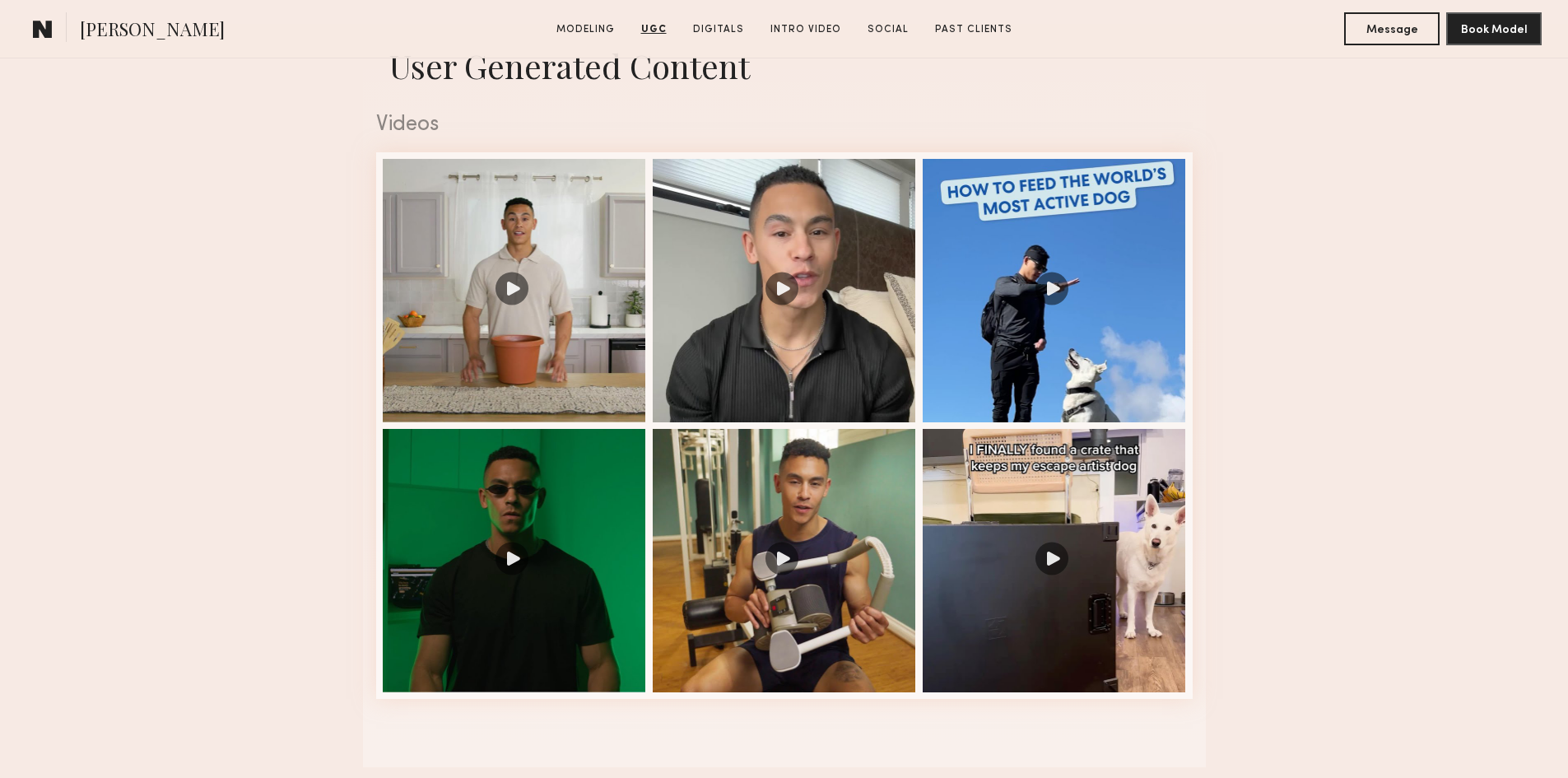
scroll to position [2668, 0]
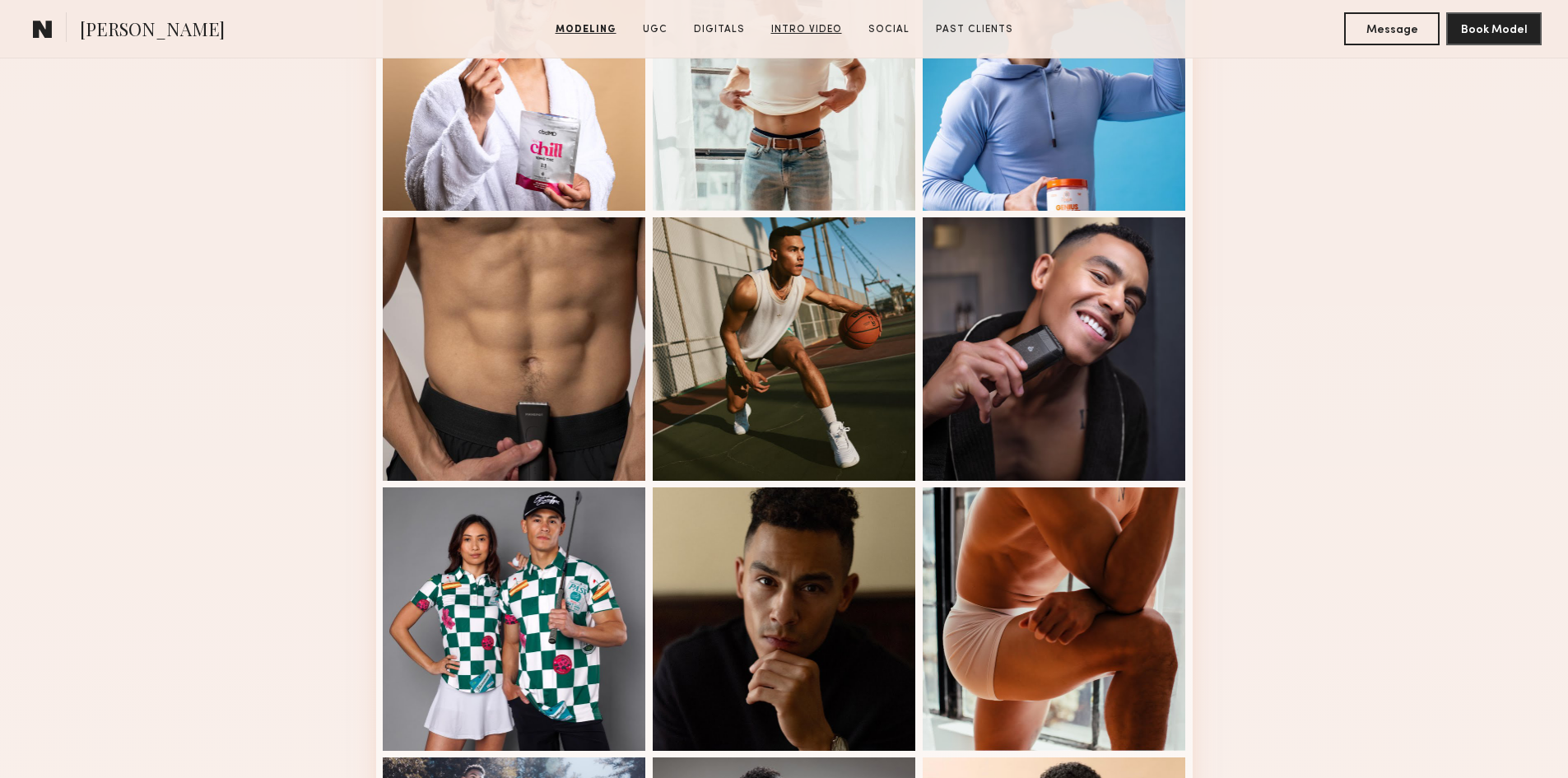
click at [785, 36] on link "Intro Video" at bounding box center [807, 29] width 84 height 14
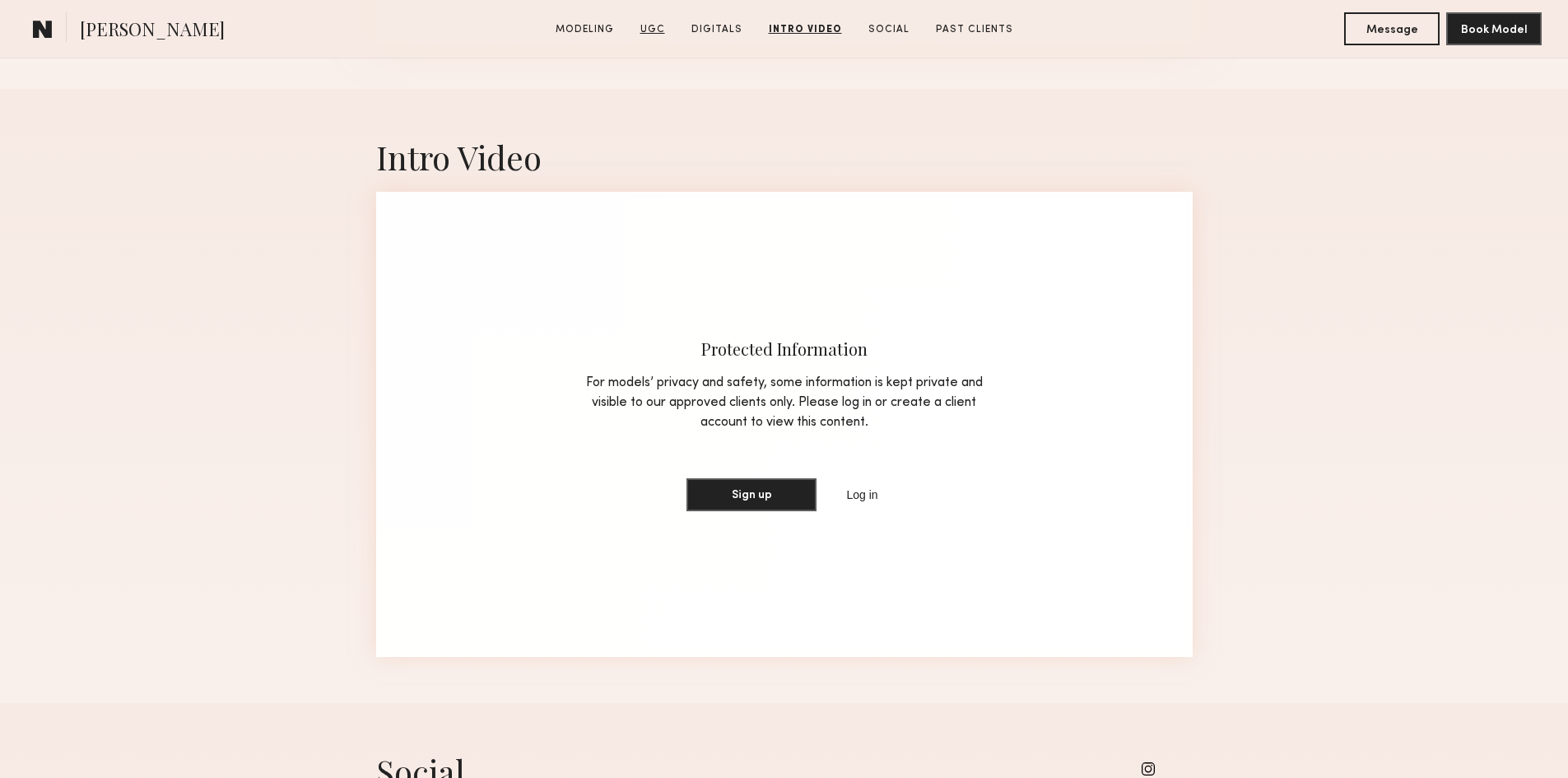
click at [653, 25] on link "UGC" at bounding box center [652, 29] width 38 height 14
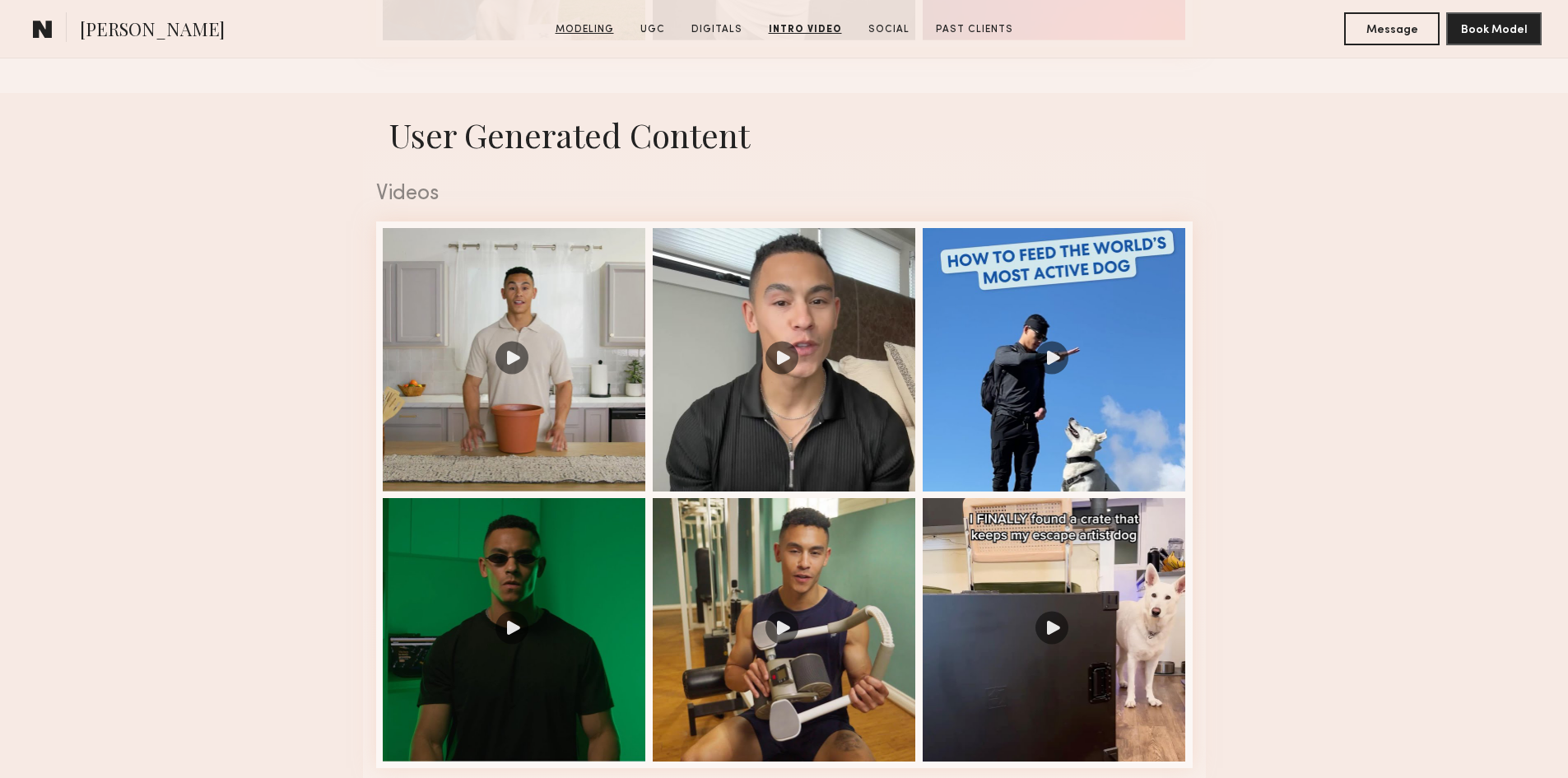
click at [588, 31] on link "Modeling" at bounding box center [585, 29] width 71 height 14
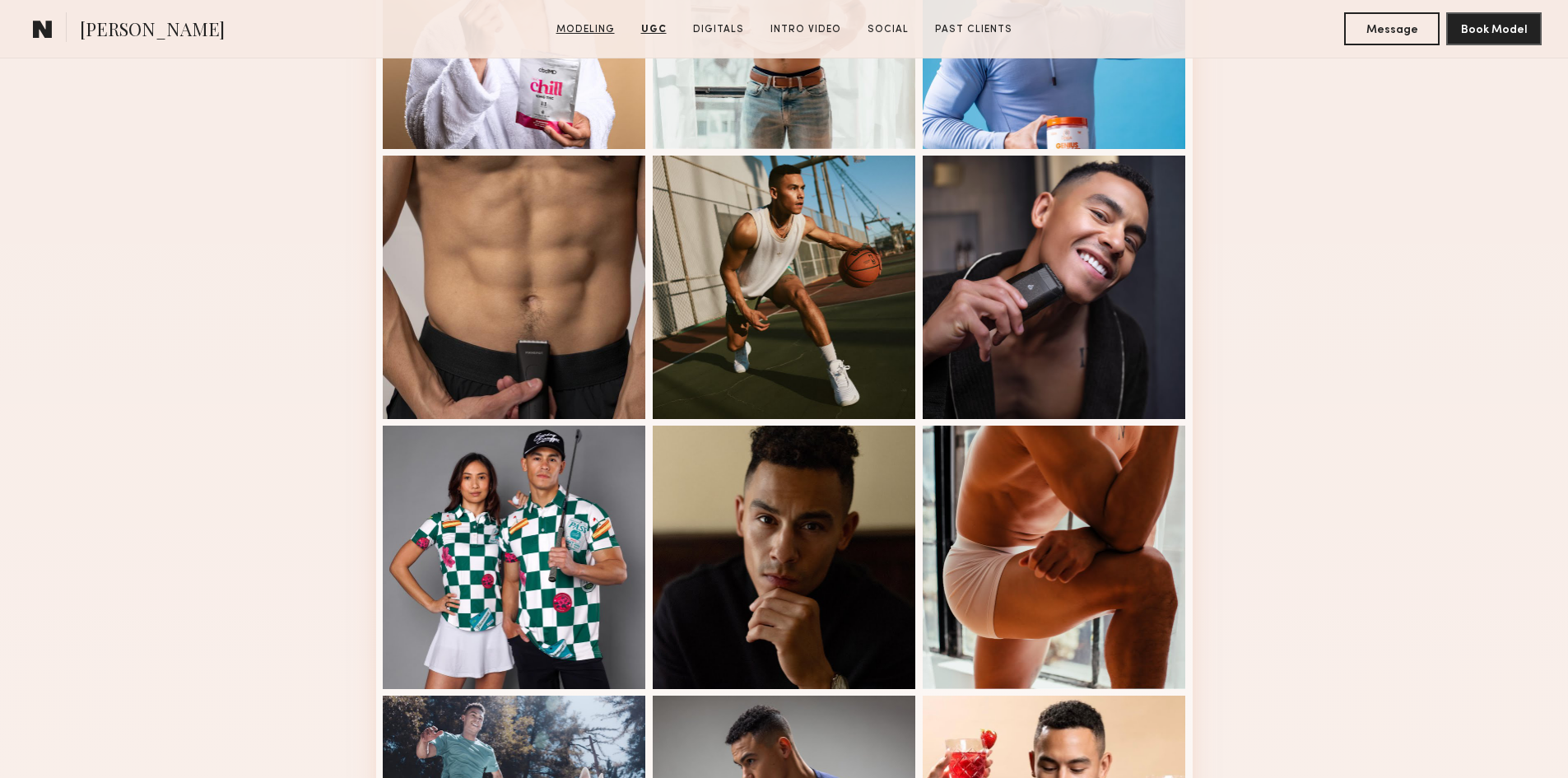
scroll to position [284, 0]
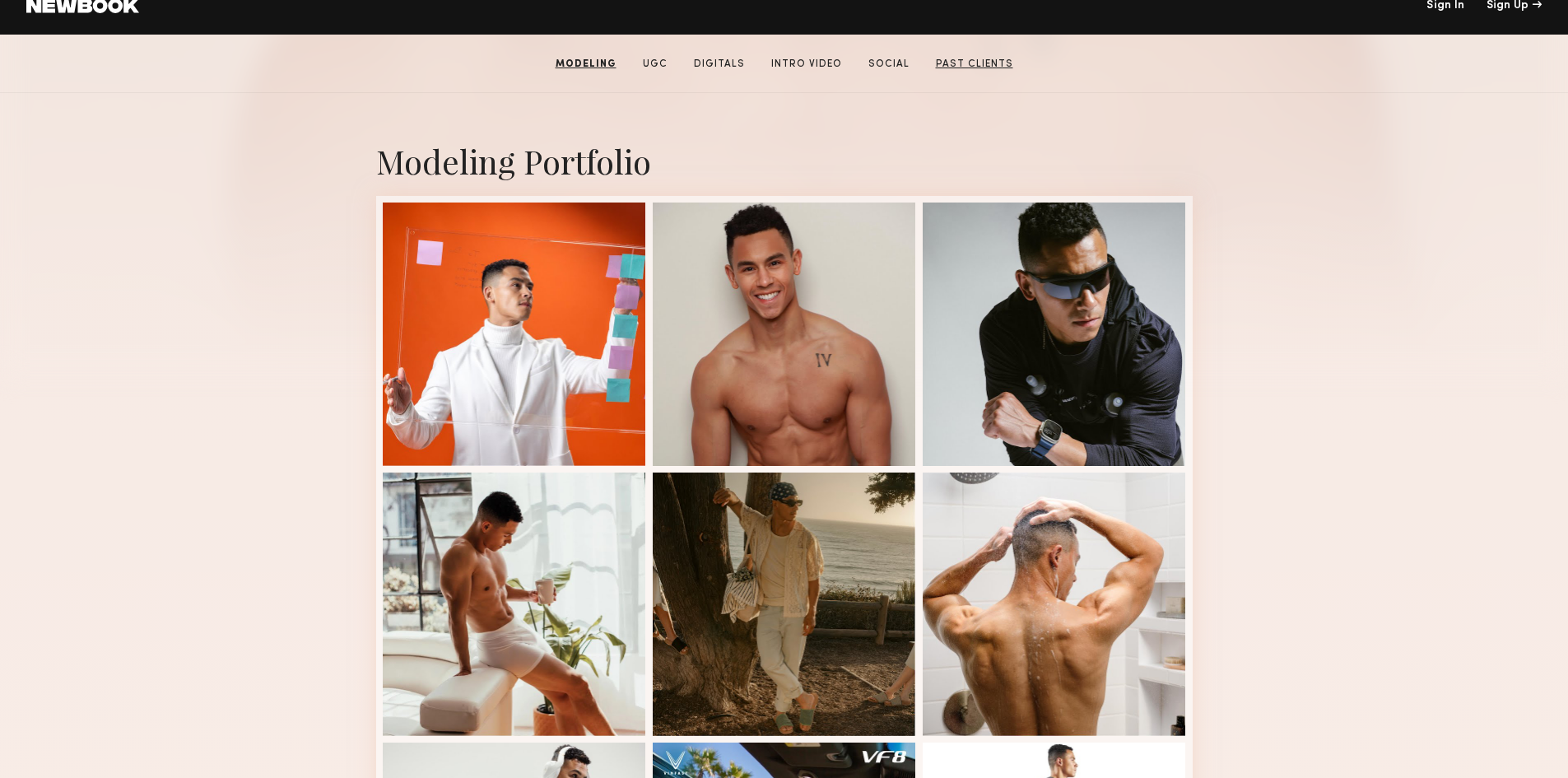
click at [965, 70] on link "Past Clients" at bounding box center [975, 64] width 91 height 14
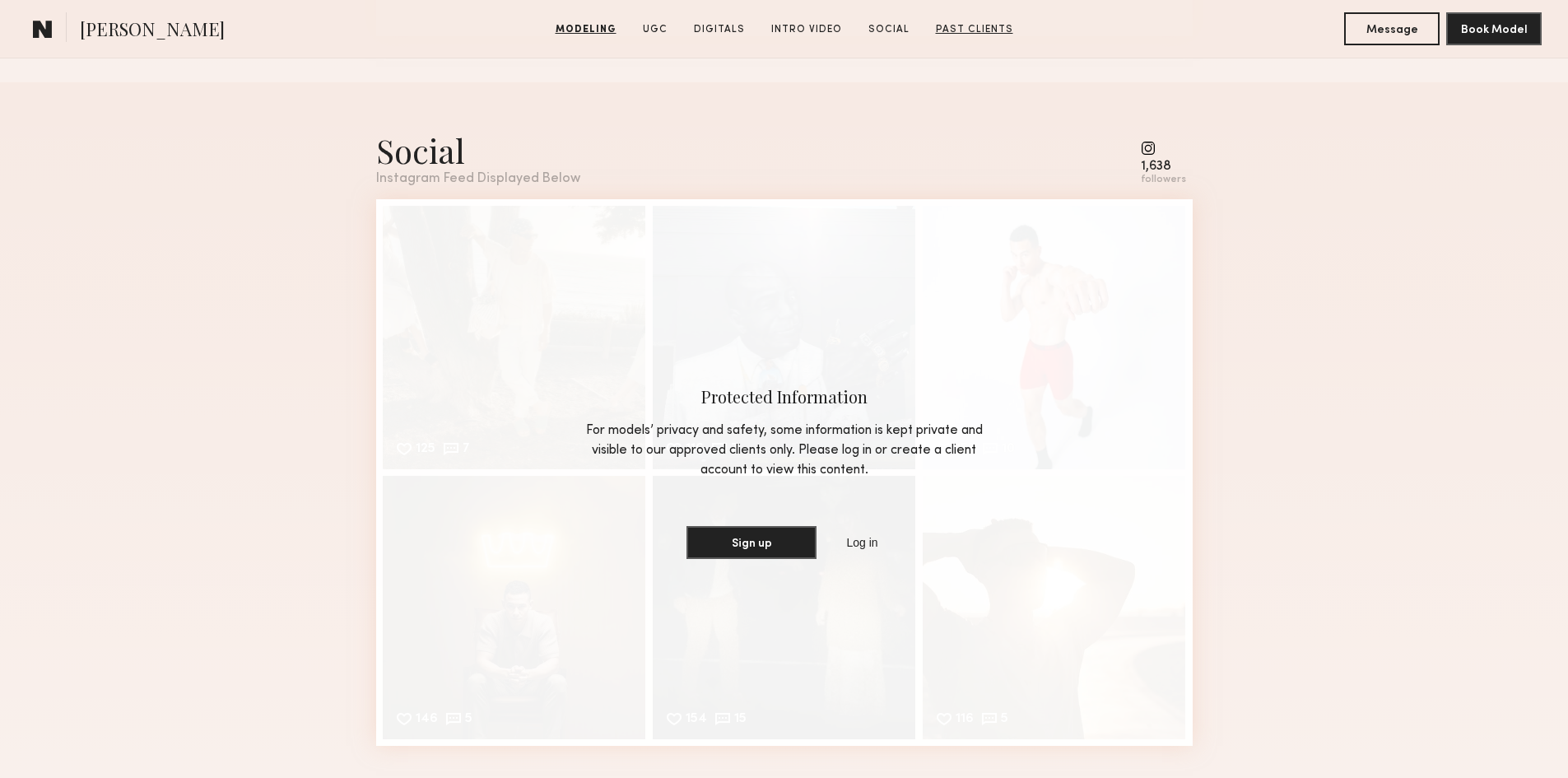
scroll to position [5372, 0]
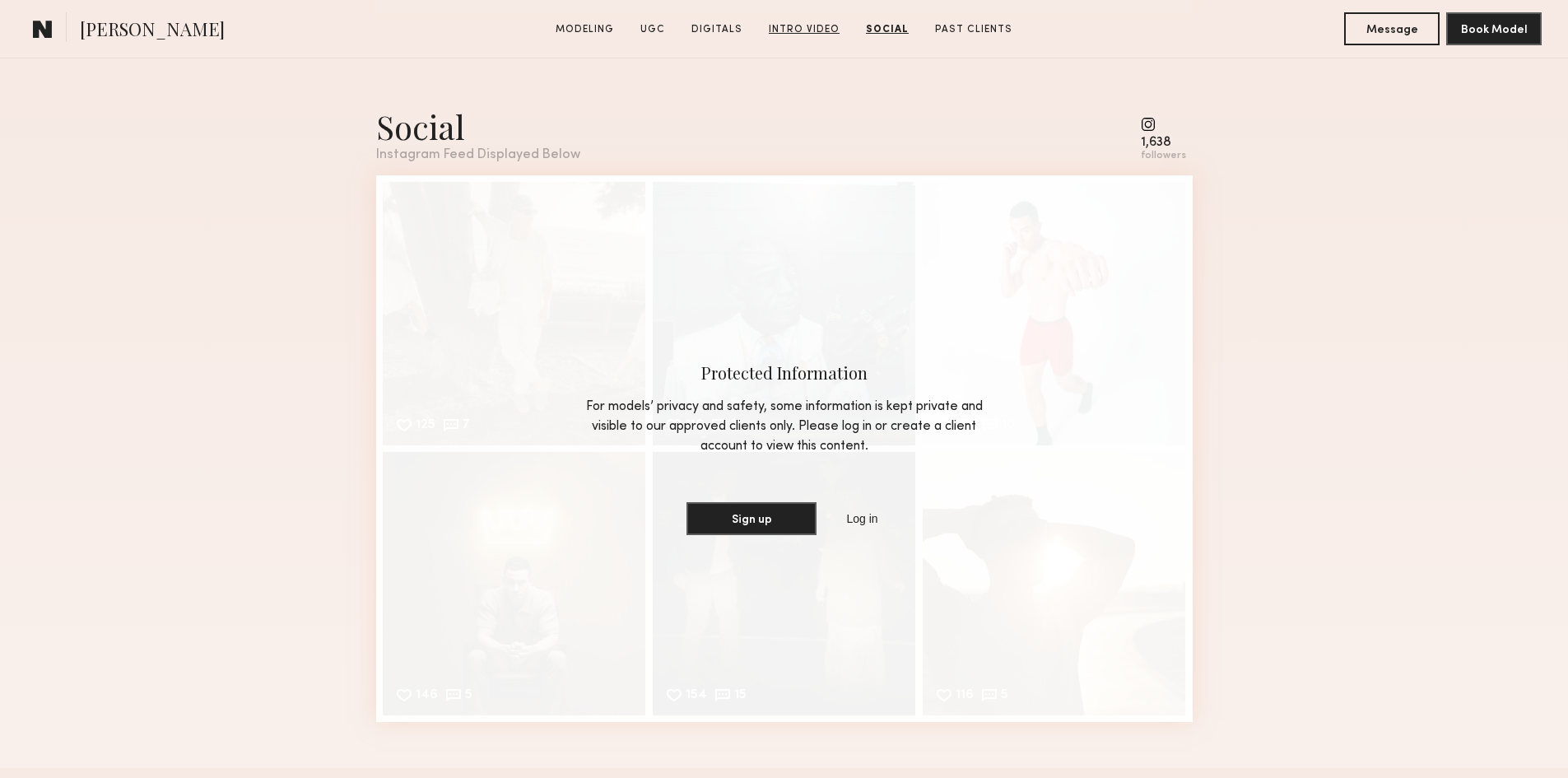
click at [808, 30] on link "Intro Video" at bounding box center [804, 29] width 84 height 14
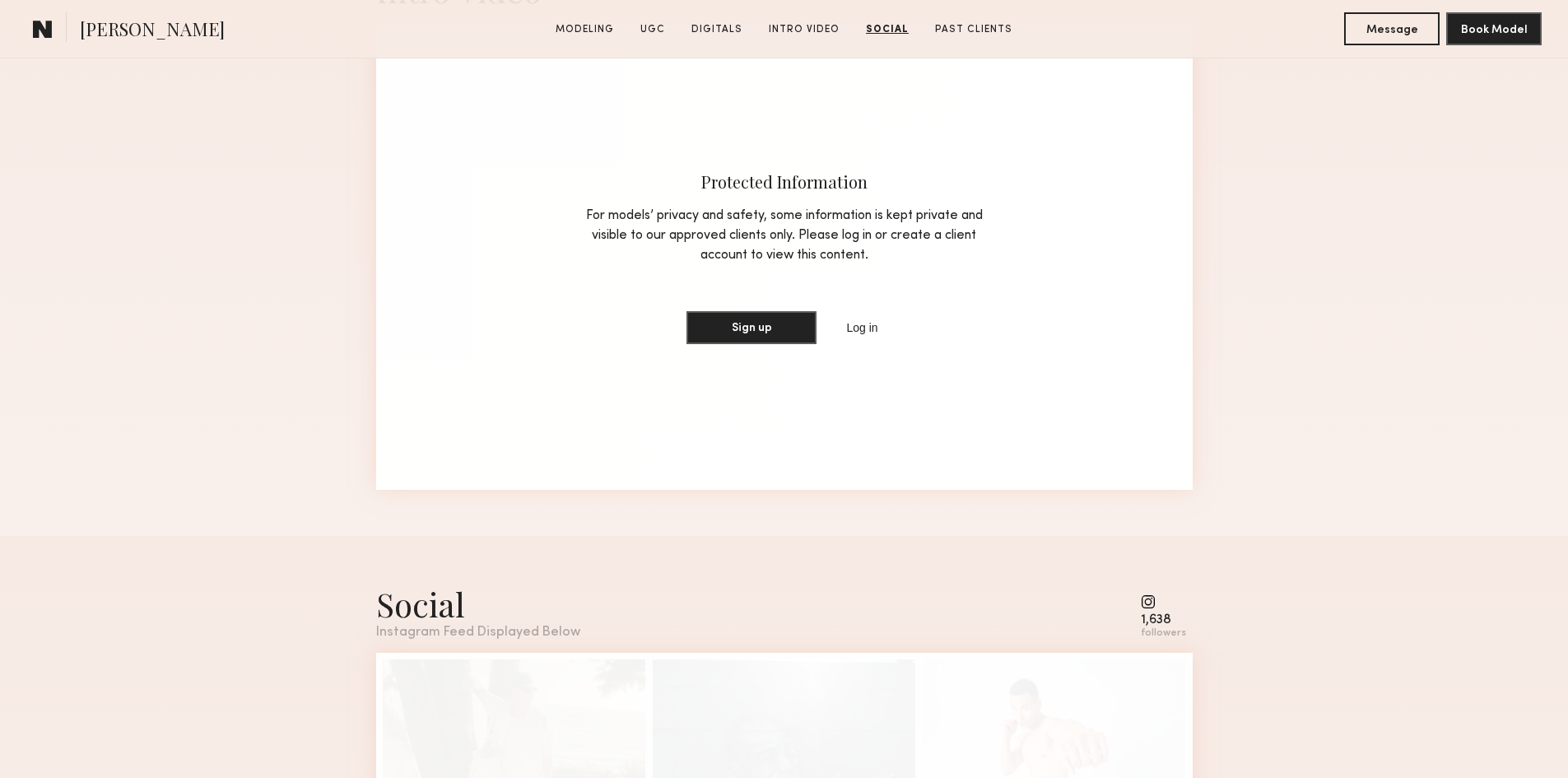
scroll to position [4045, 0]
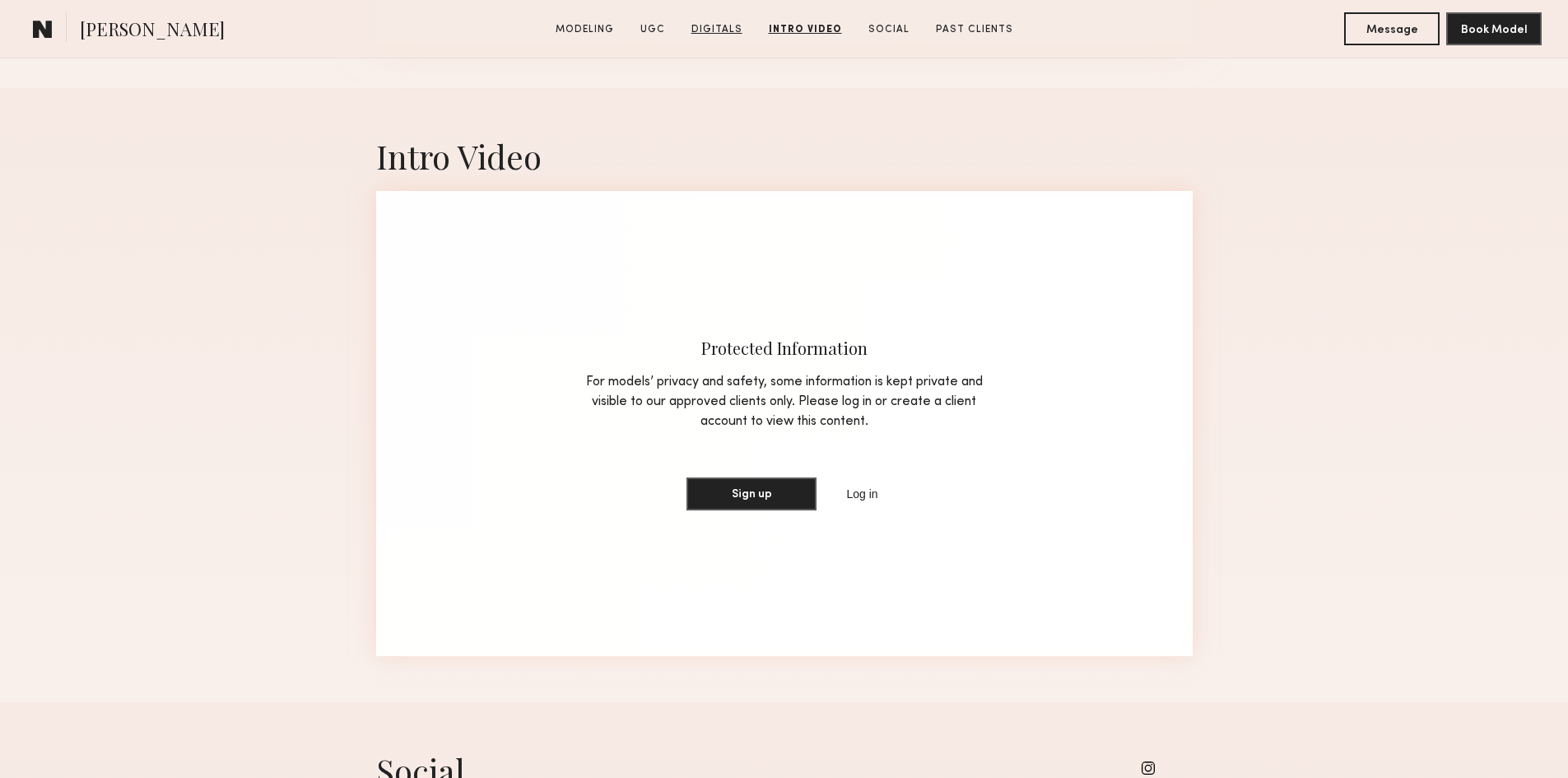
click at [702, 25] on link "Digitals" at bounding box center [717, 29] width 65 height 14
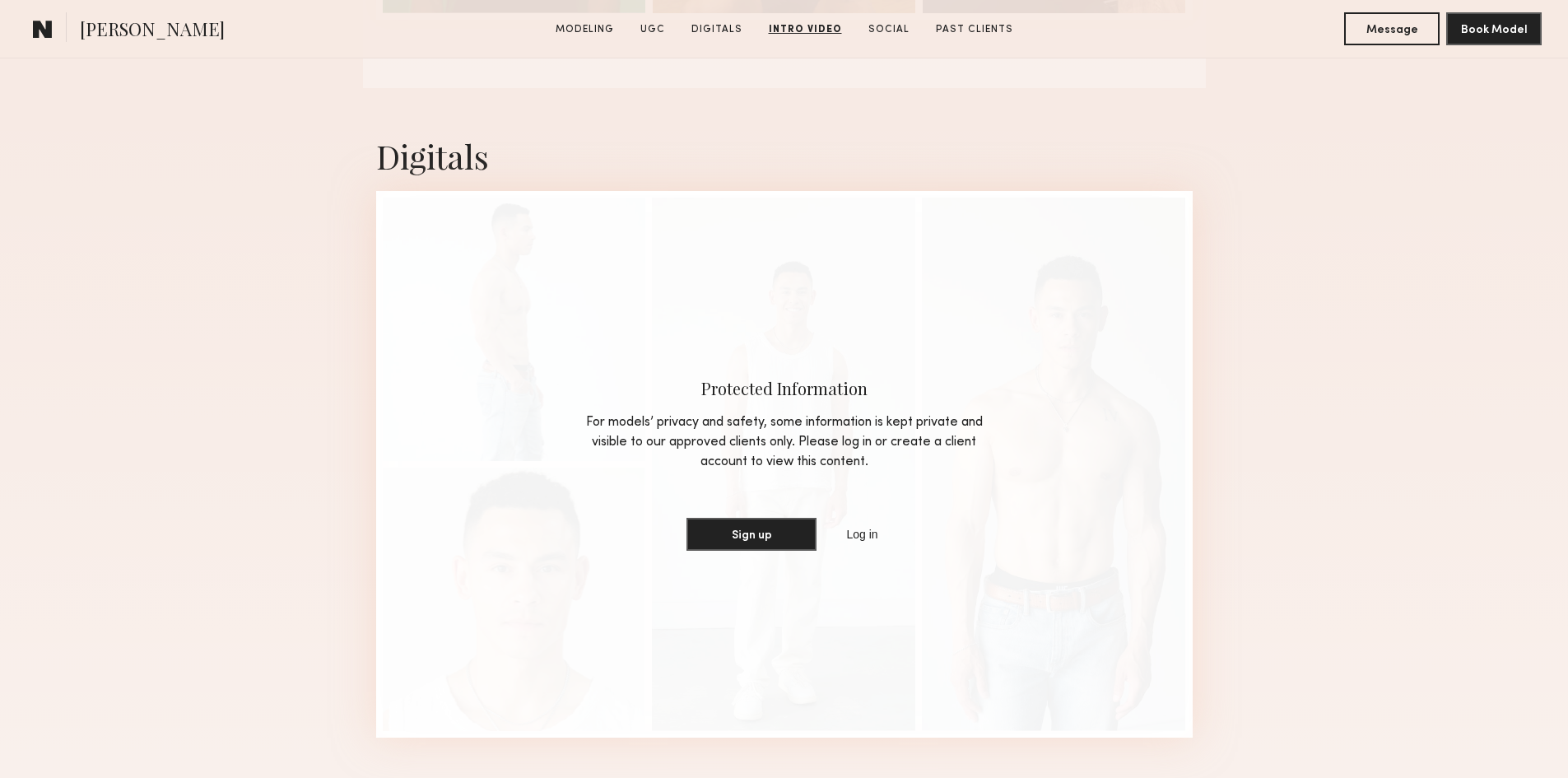
click at [639, 31] on section "Modeling UGC Digitals Intro Video Social Past Clients" at bounding box center [784, 28] width 471 height 16
click at [651, 31] on link "UGC" at bounding box center [652, 29] width 38 height 14
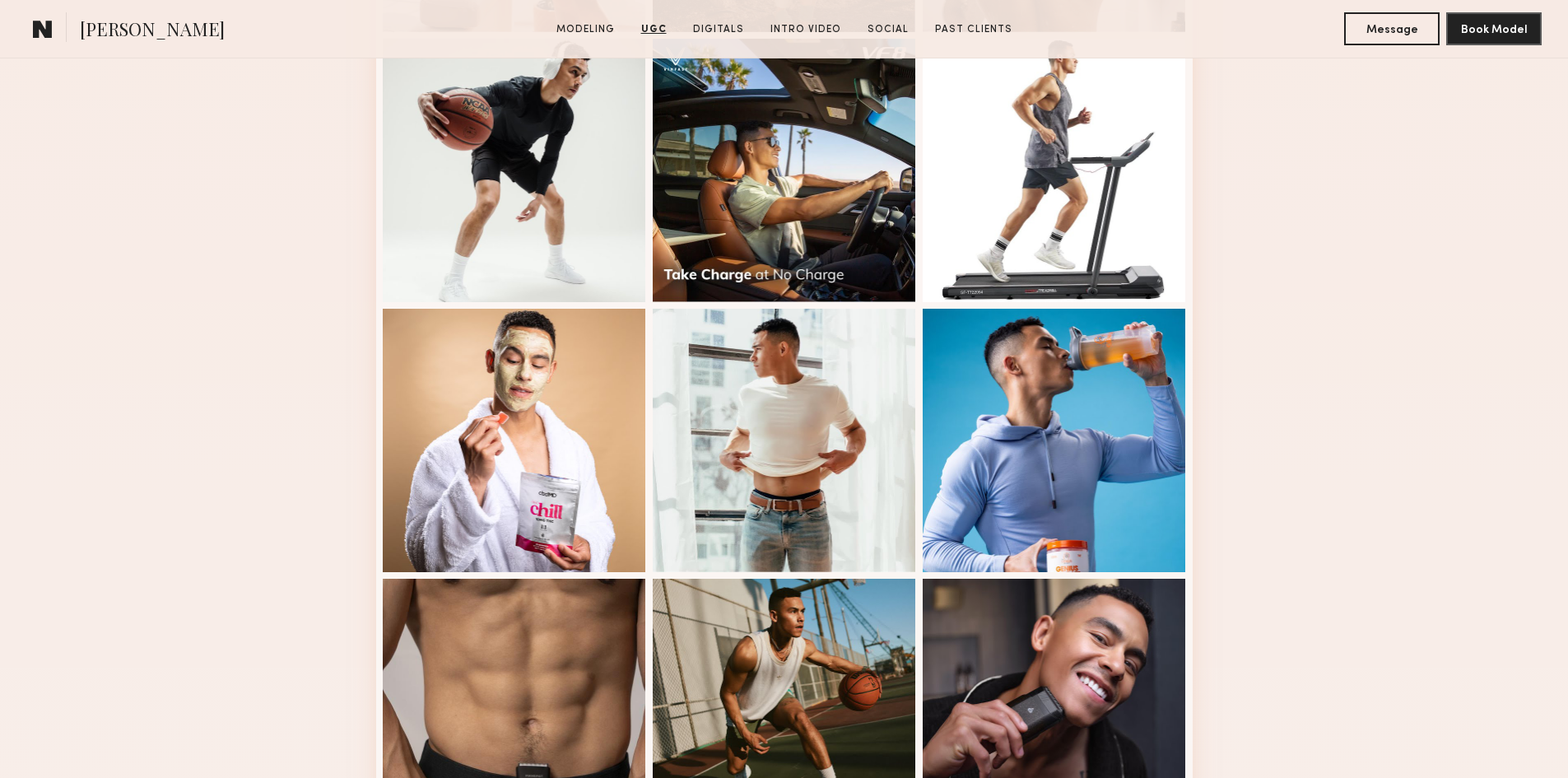
scroll to position [872, 0]
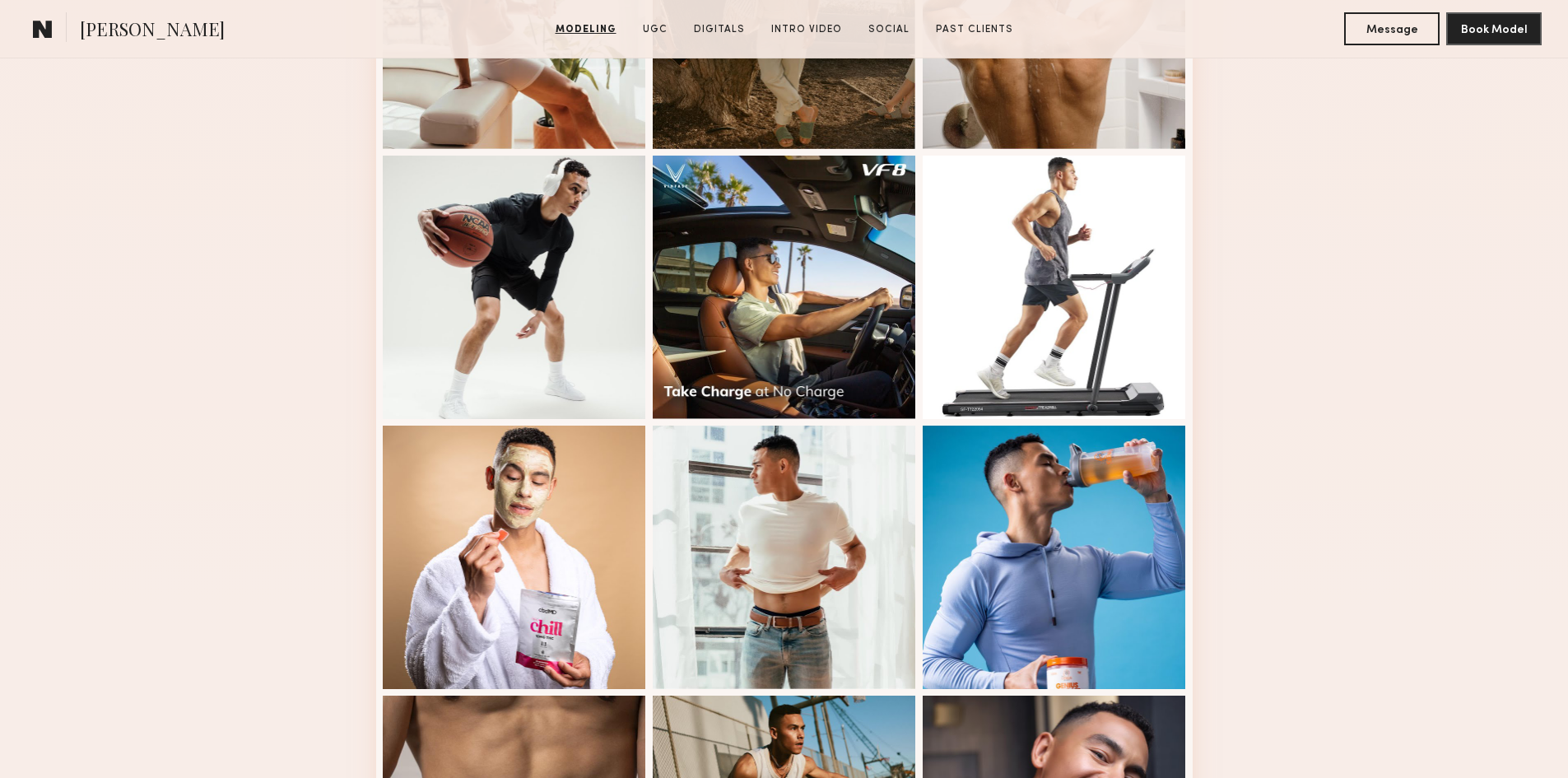
click at [29, 28] on link at bounding box center [42, 29] width 33 height 33
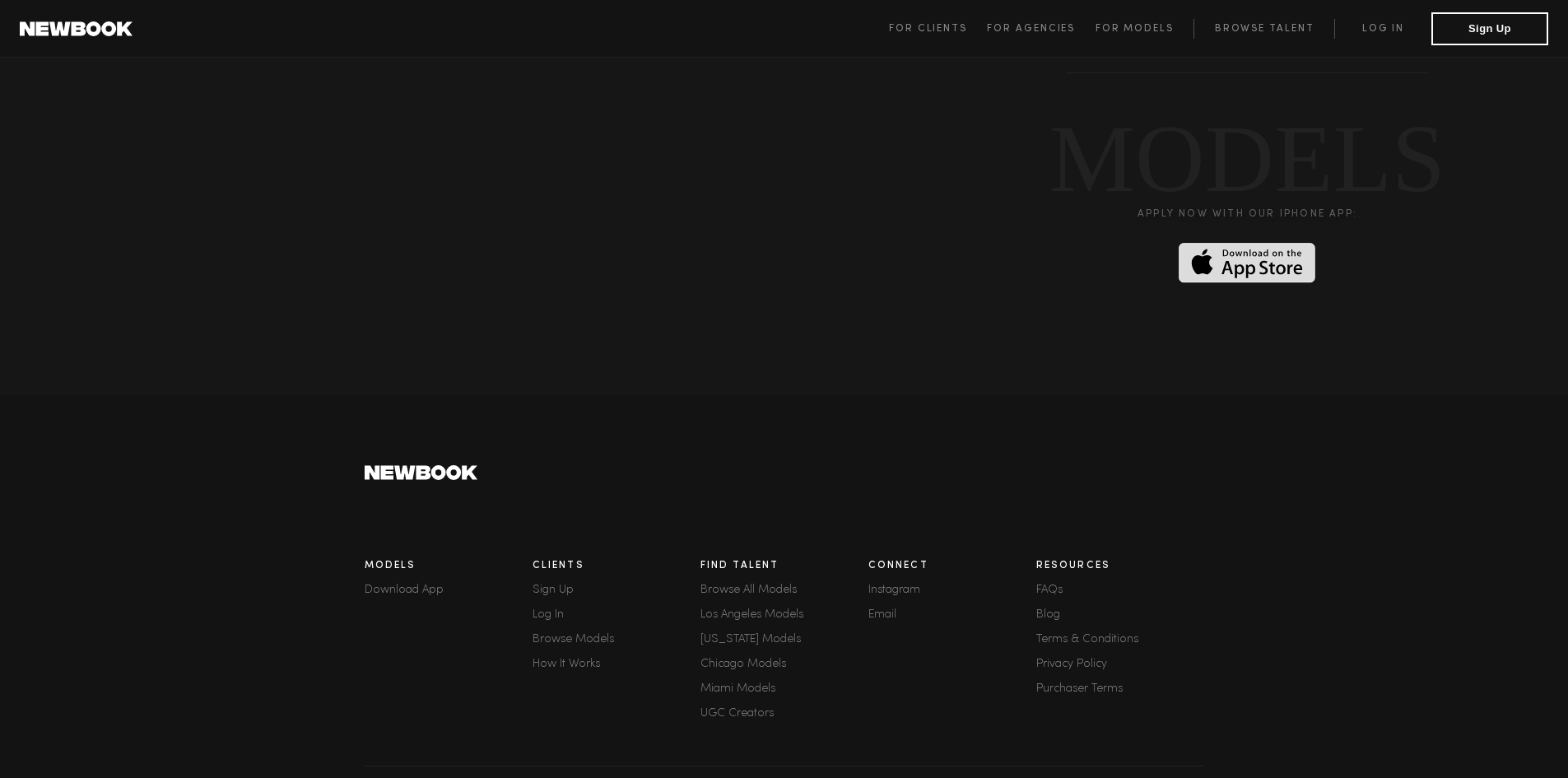
scroll to position [4410, 0]
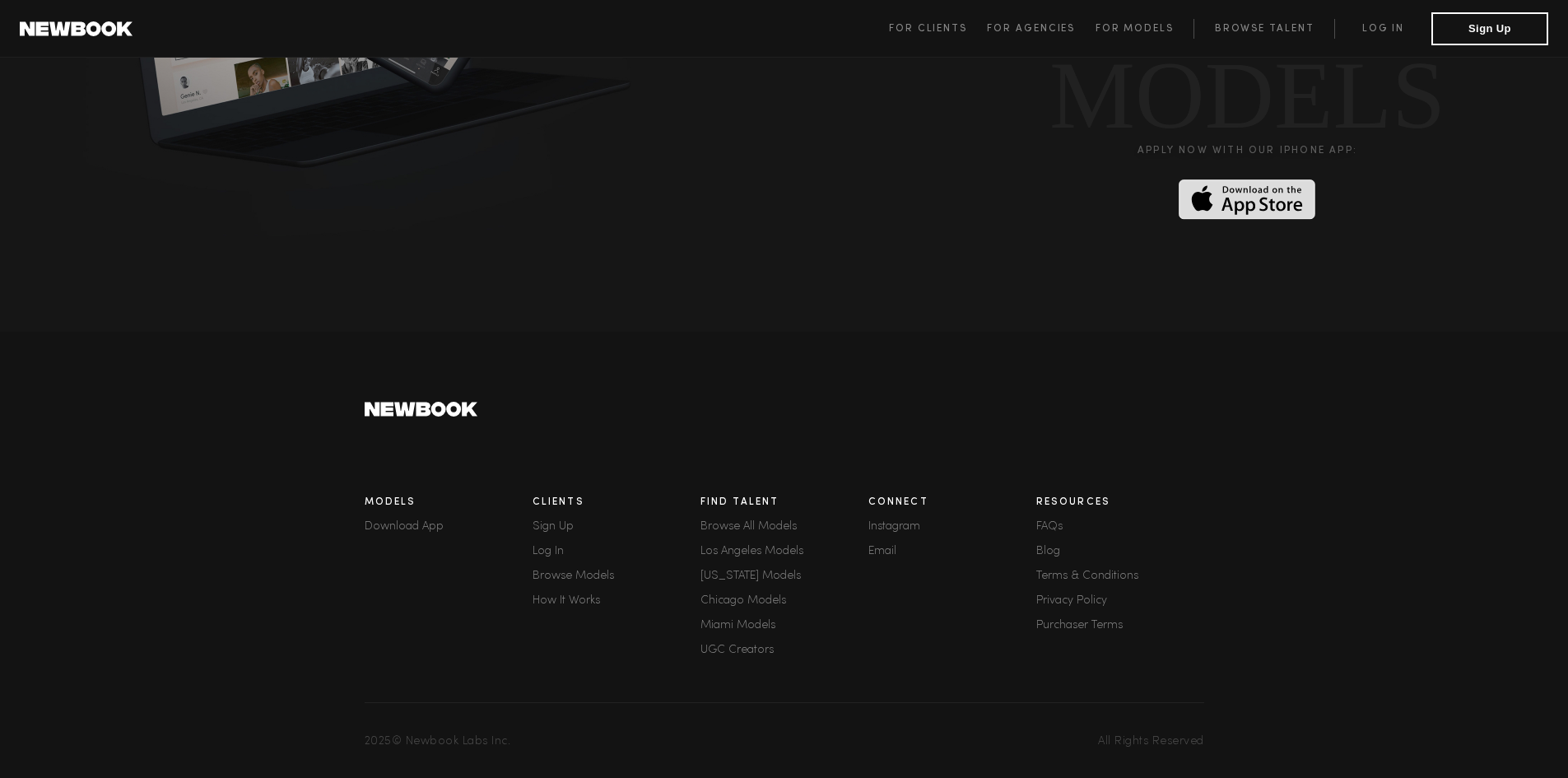
click at [1262, 17] on span "For Clients For Agencies For Models Browse Talent Log in Sign Up" at bounding box center [1219, 29] width 659 height 33
click at [1258, 27] on link "Browse Talent" at bounding box center [1264, 29] width 141 height 20
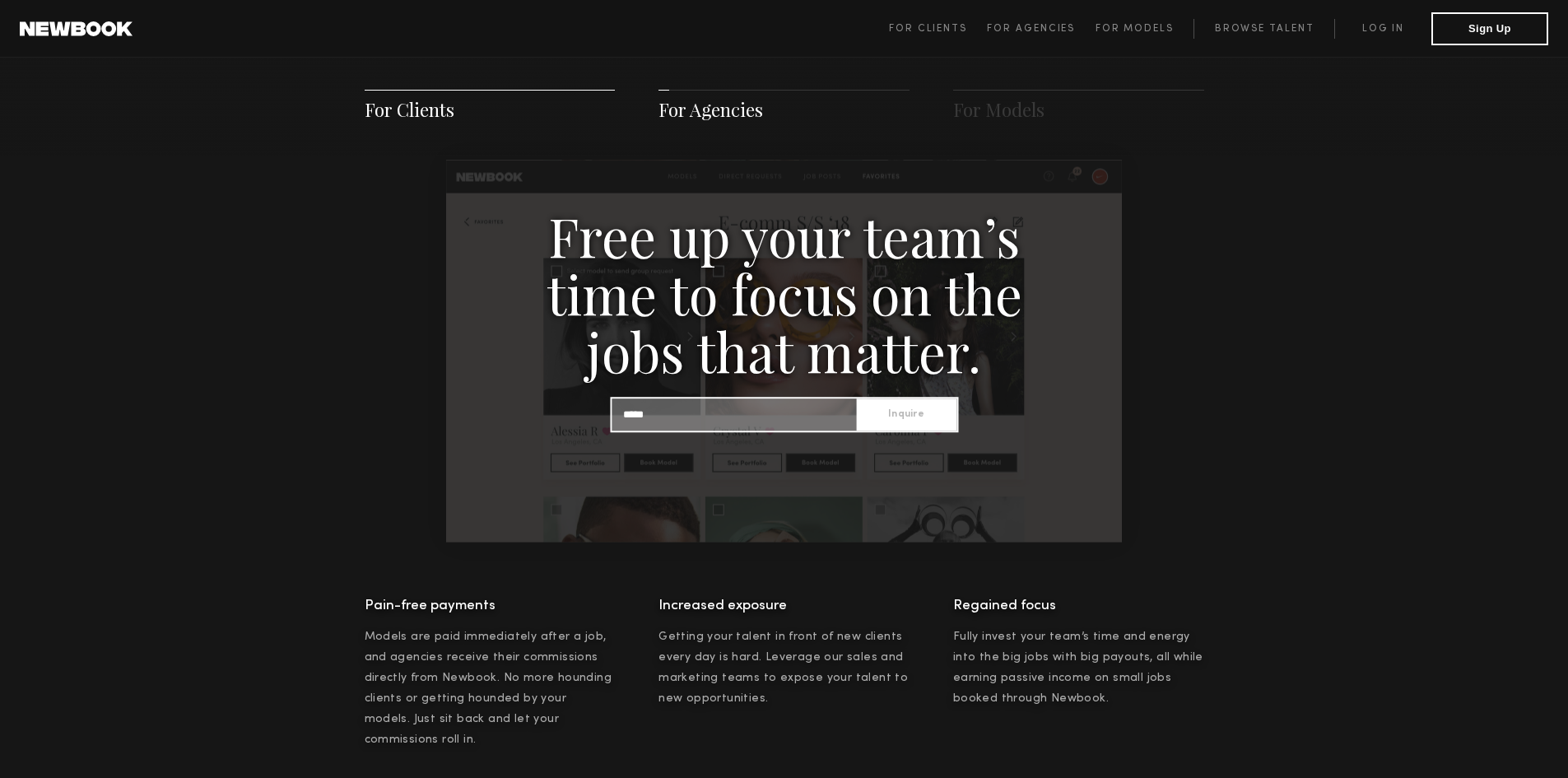
scroll to position [1609, 0]
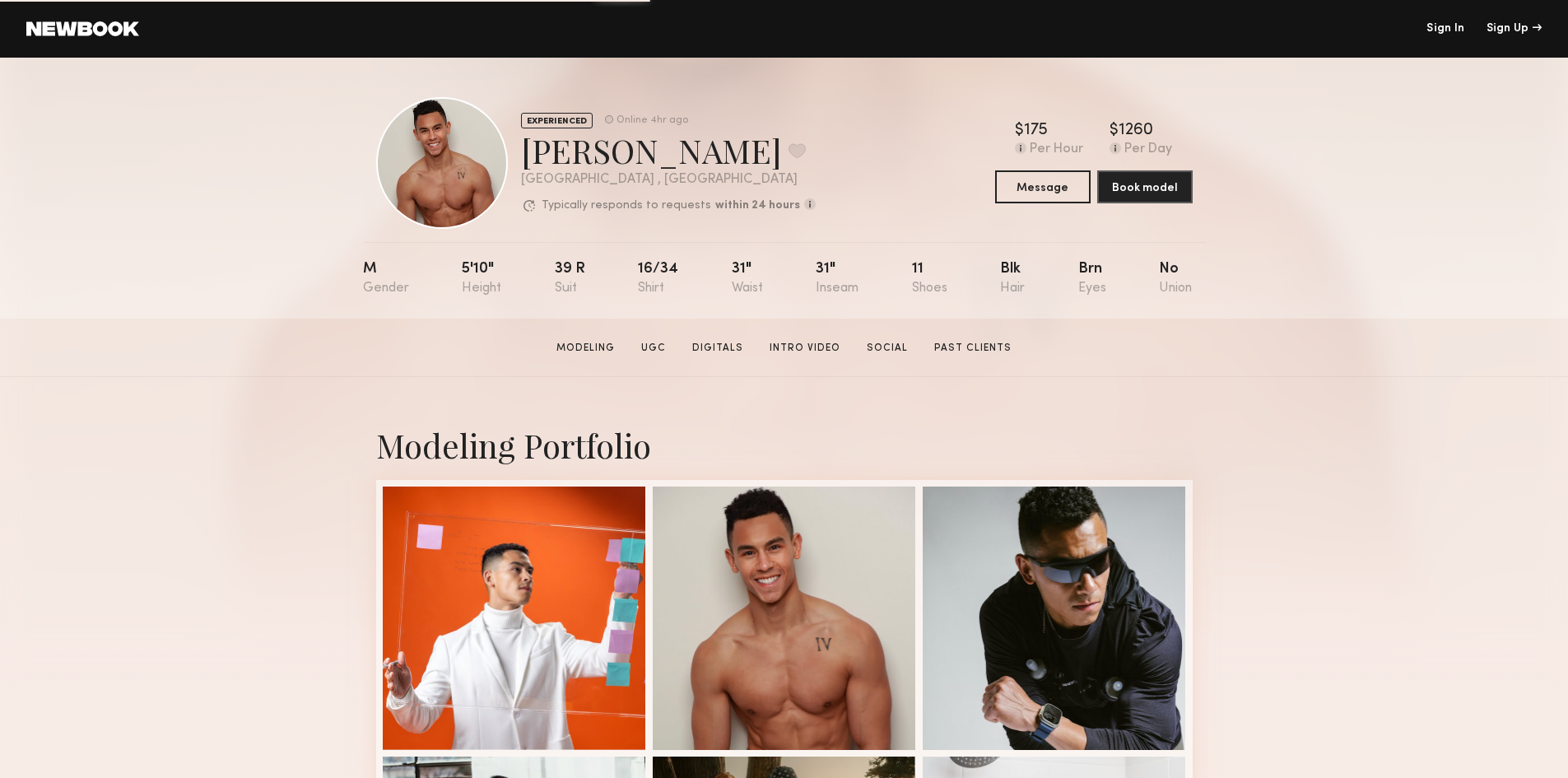
click at [100, 29] on link at bounding box center [82, 28] width 113 height 14
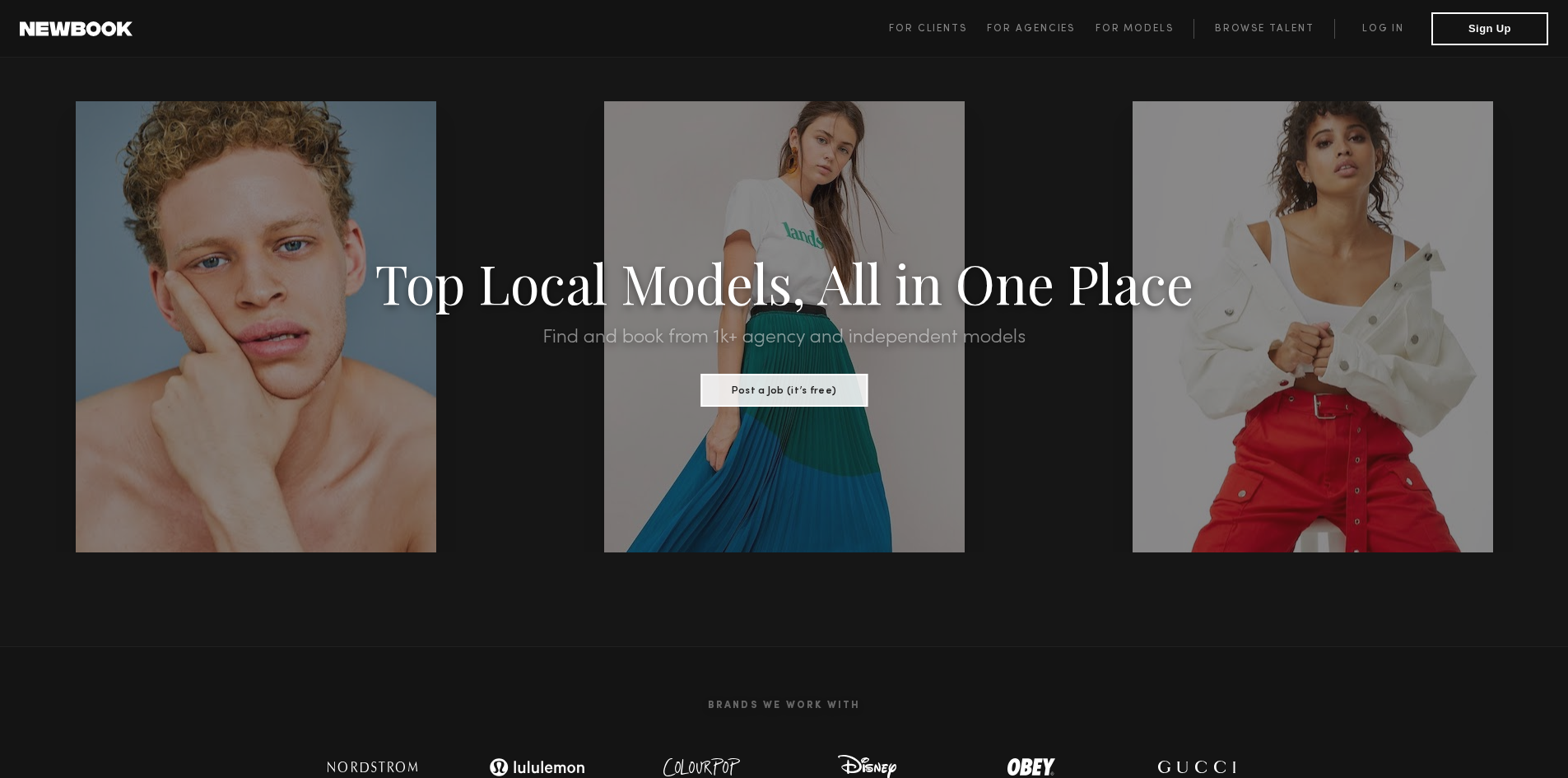
click at [1274, 39] on span "For Clients For Agencies For Models Browse Talent Log in Sign Up" at bounding box center [1219, 29] width 659 height 33
click at [1283, 33] on link "Browse Talent" at bounding box center [1264, 29] width 141 height 20
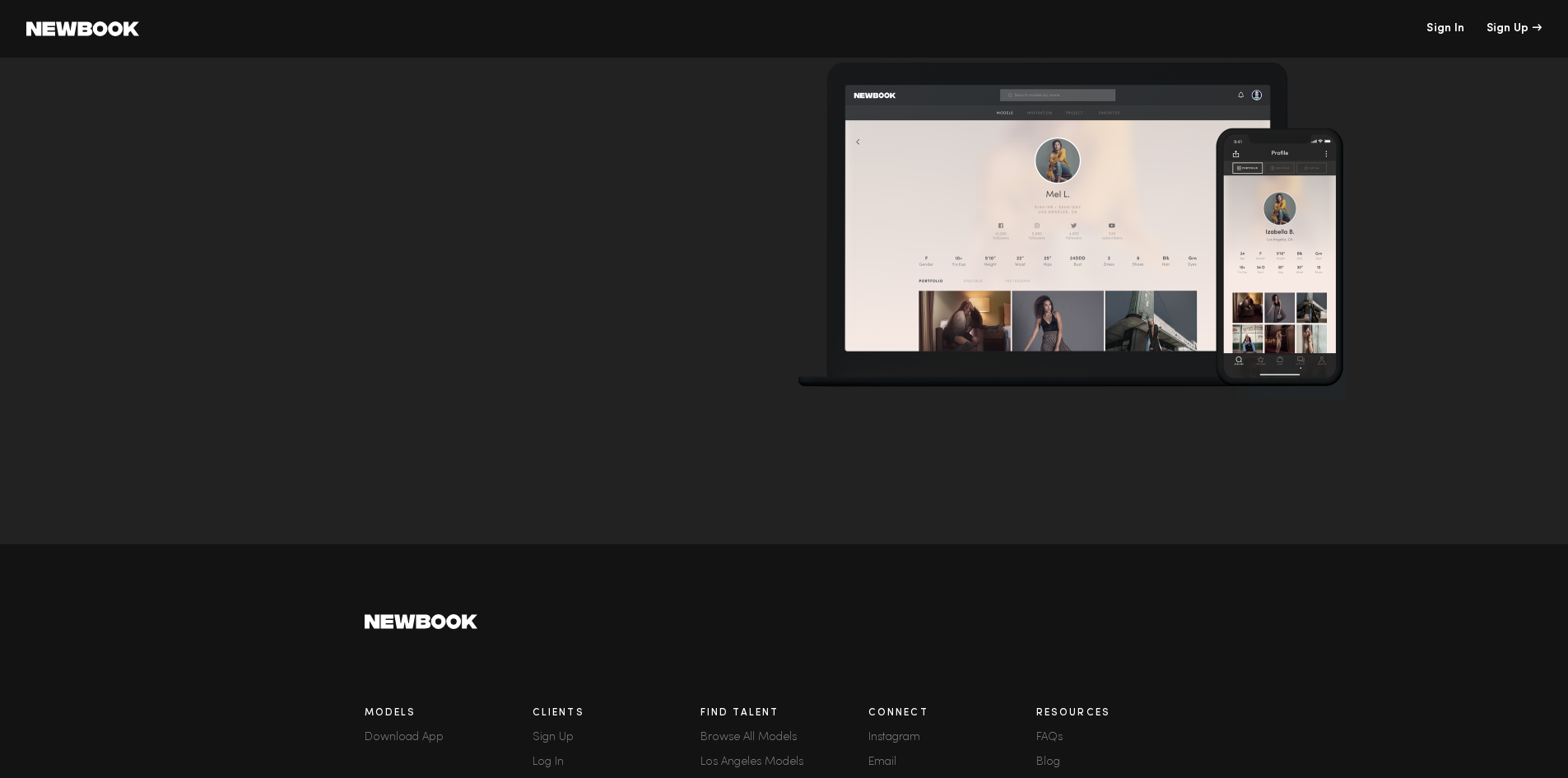
scroll to position [6342, 0]
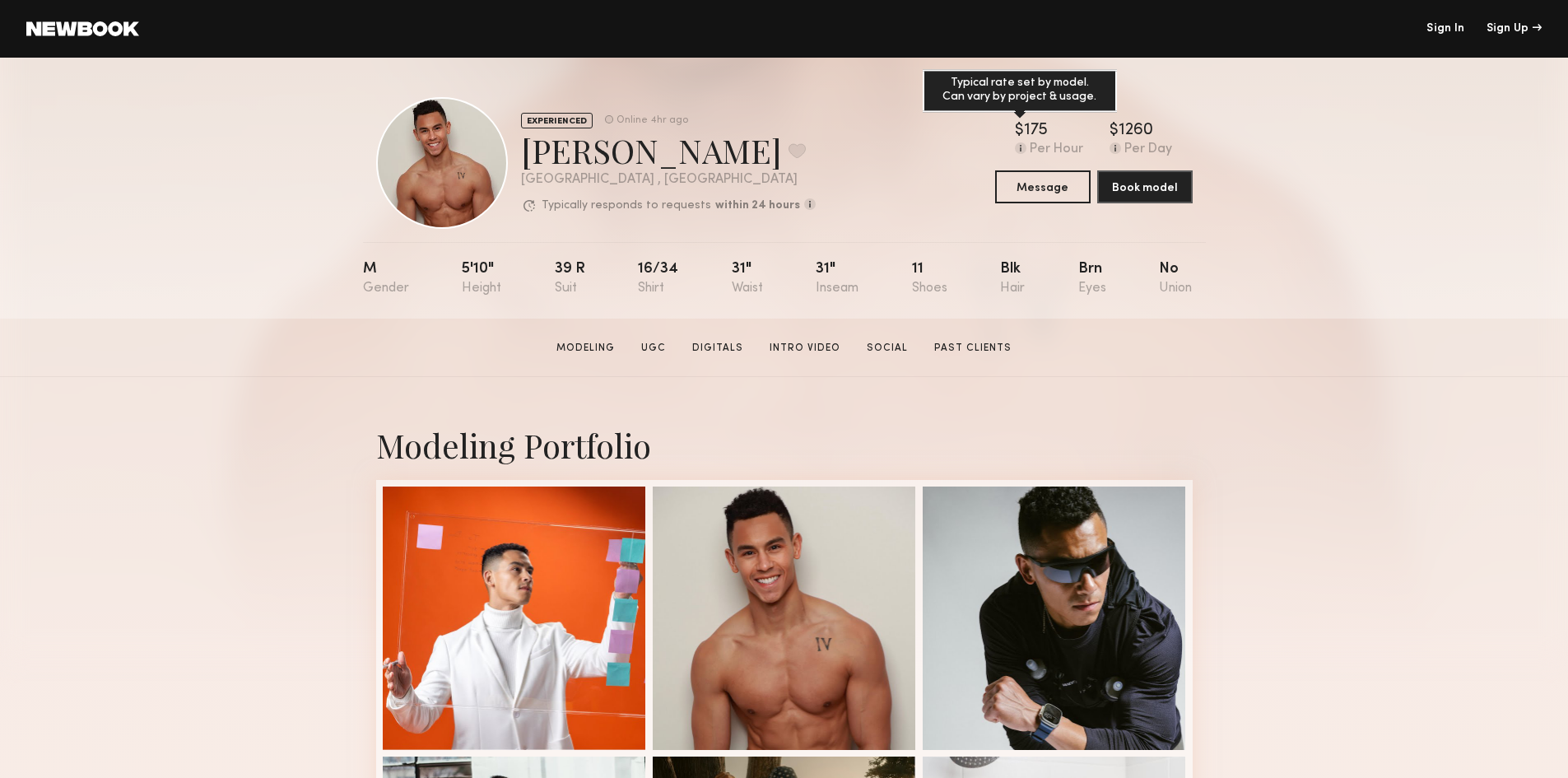
click at [1023, 154] on common-icon at bounding box center [1021, 148] width 12 height 12
